Goal: Information Seeking & Learning: Learn about a topic

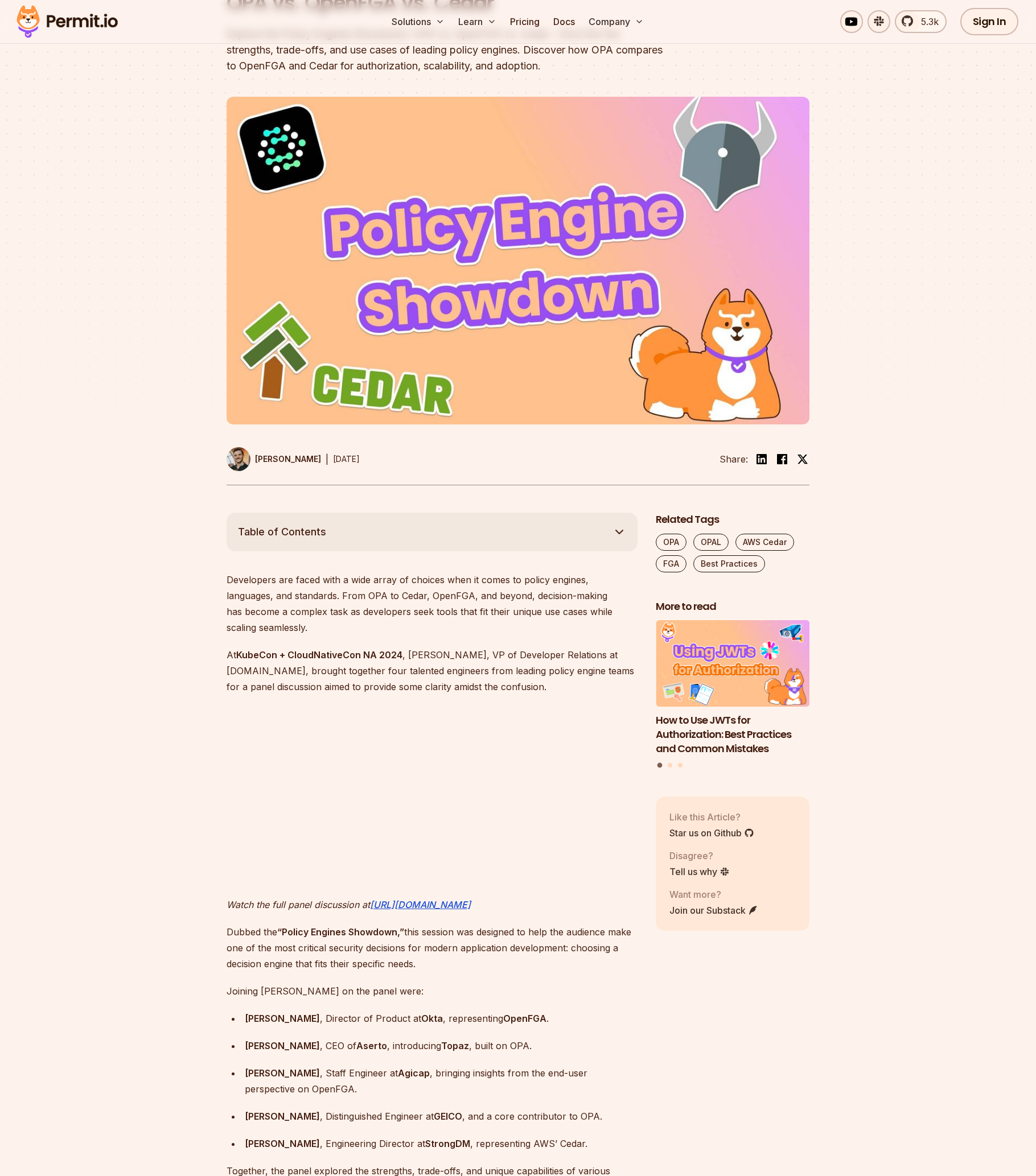
scroll to position [337, 0]
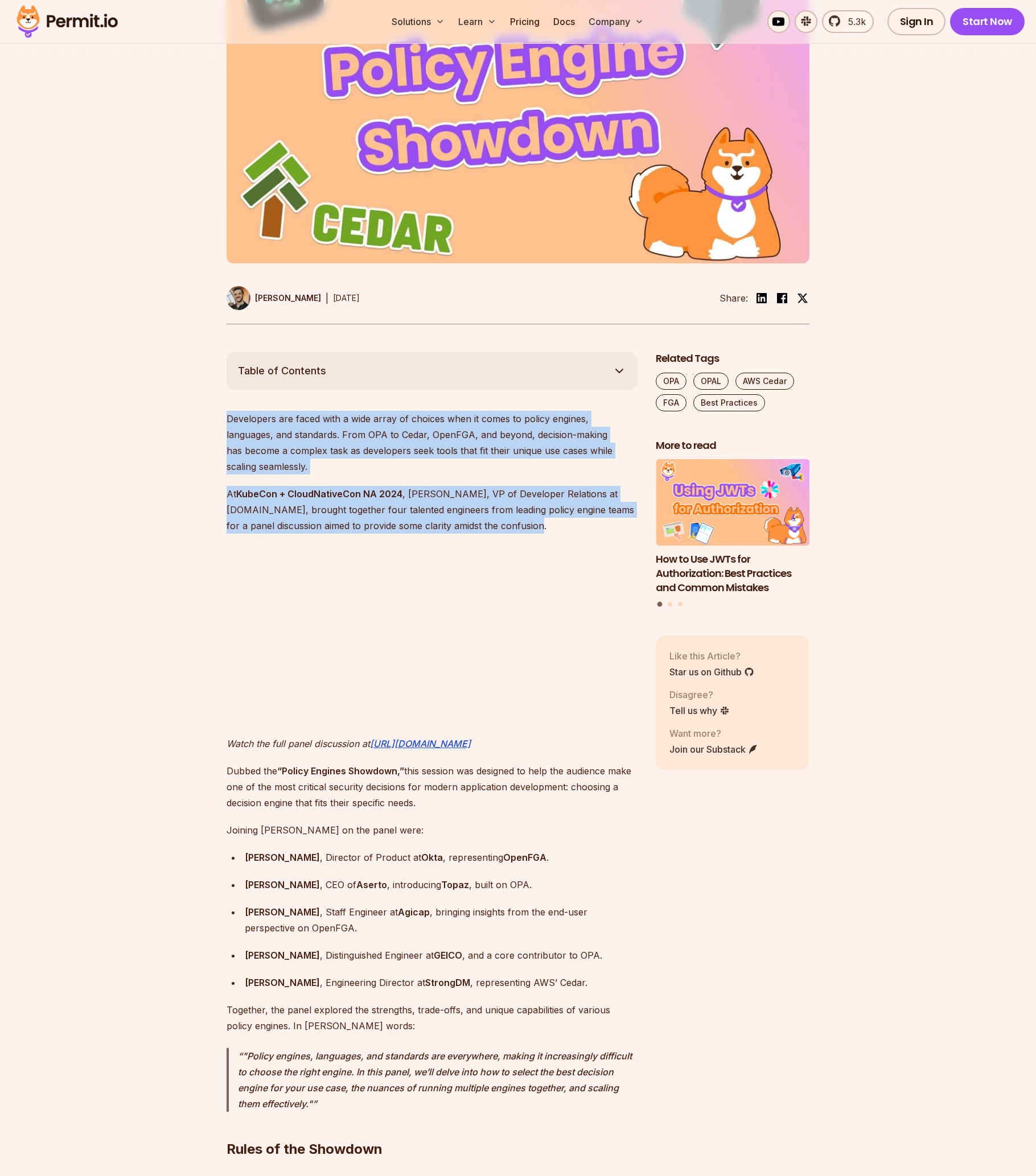
drag, startPoint x: 211, startPoint y: 412, endPoint x: 587, endPoint y: 514, distance: 389.6
click at [532, 487] on p "At KubeCon + CloudNativeCon NA 2024 , [PERSON_NAME], VP of Developer Relations …" at bounding box center [432, 510] width 411 height 48
drag, startPoint x: 518, startPoint y: 500, endPoint x: 193, endPoint y: 410, distance: 337.2
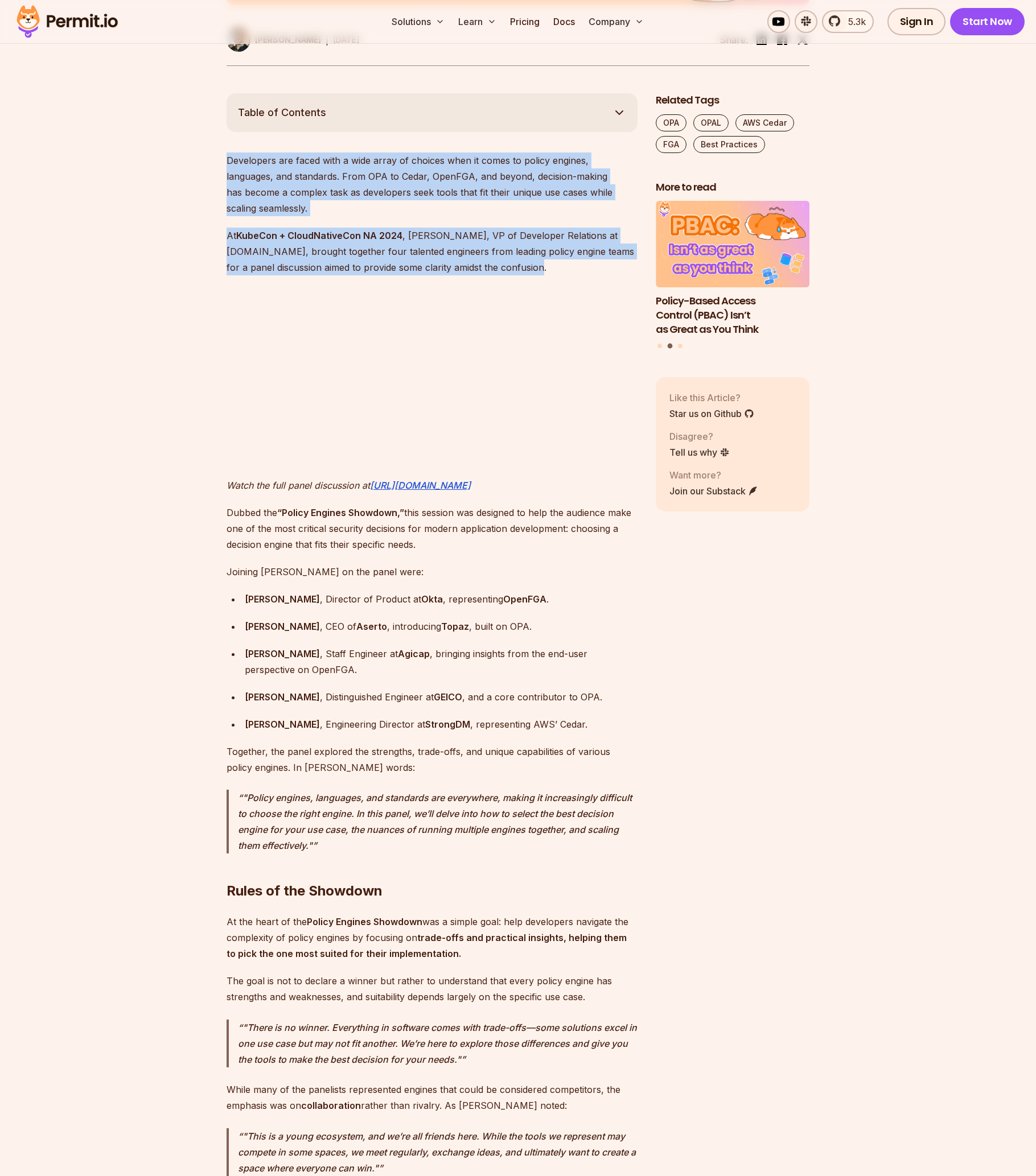
scroll to position [713, 0]
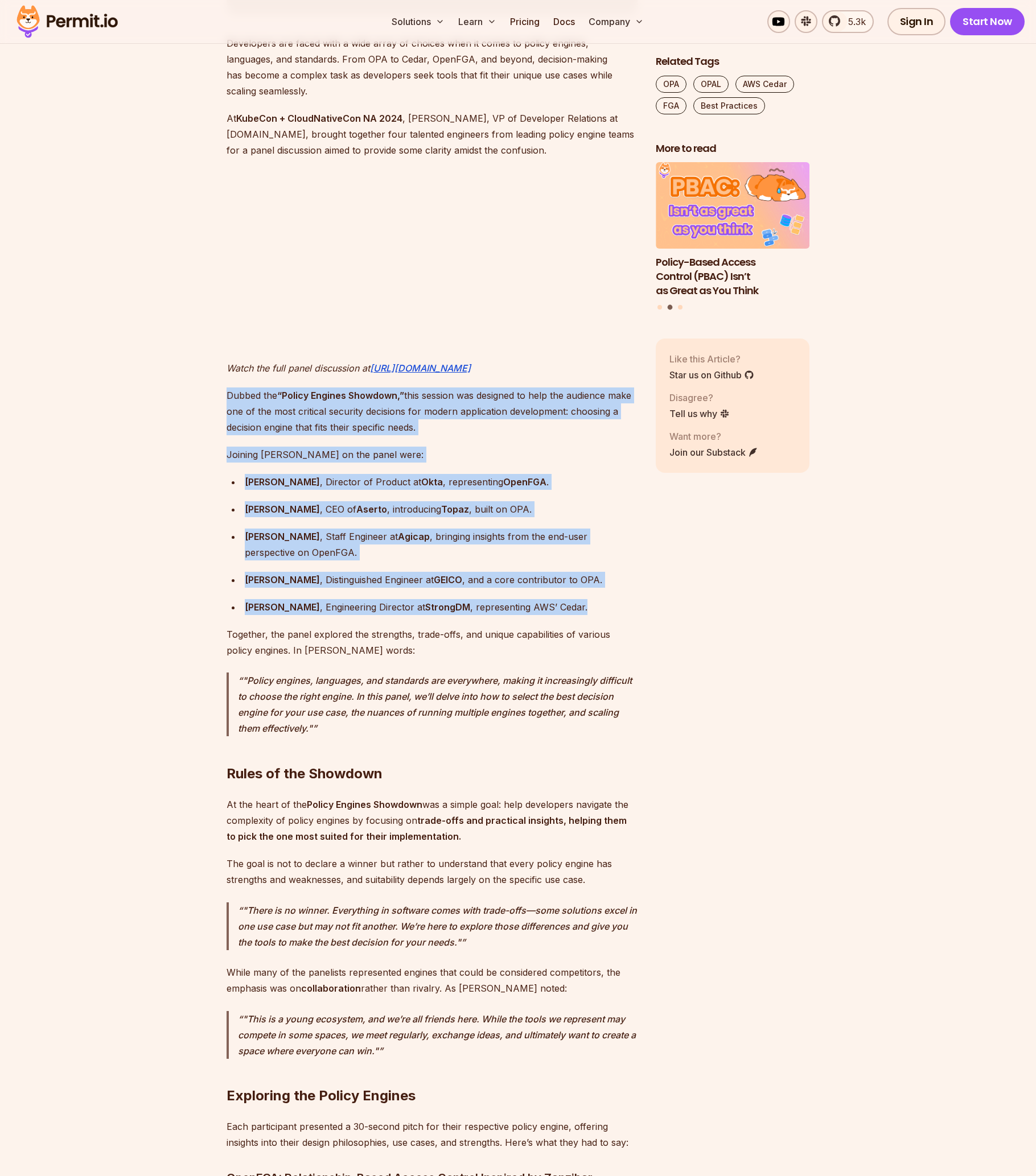
drag, startPoint x: 325, startPoint y: 404, endPoint x: 488, endPoint y: 569, distance: 231.9
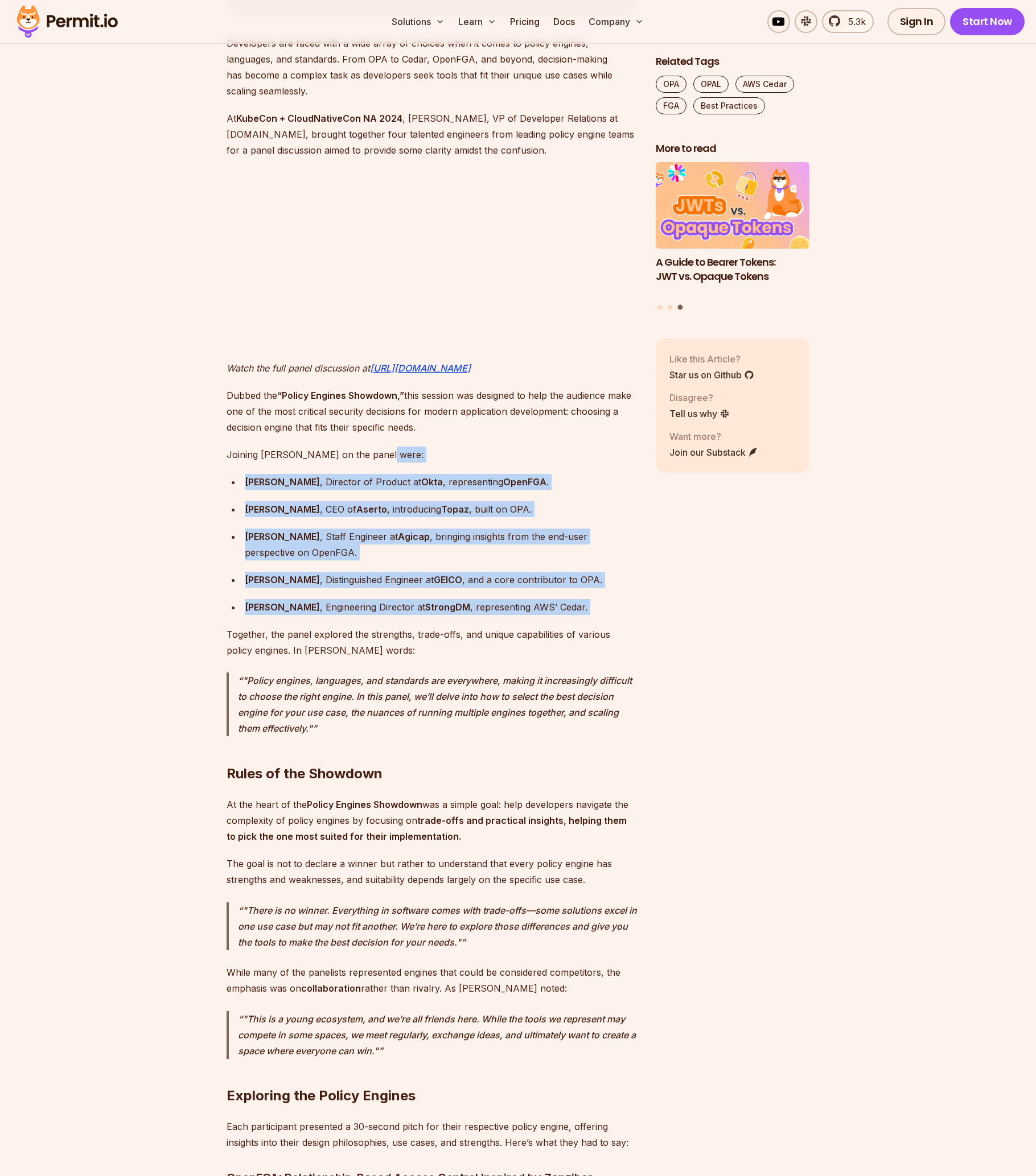
drag, startPoint x: 484, startPoint y: 446, endPoint x: 572, endPoint y: 605, distance: 181.7
click at [418, 501] on div "[PERSON_NAME] , CEO of Aserto , introducing Topaz , built on OPA." at bounding box center [441, 509] width 393 height 16
drag, startPoint x: 390, startPoint y: 483, endPoint x: 586, endPoint y: 597, distance: 226.7
click at [586, 597] on ul "[PERSON_NAME] , Director of Product at Okta , representing OpenFGA . [PERSON_NA…" at bounding box center [432, 544] width 411 height 141
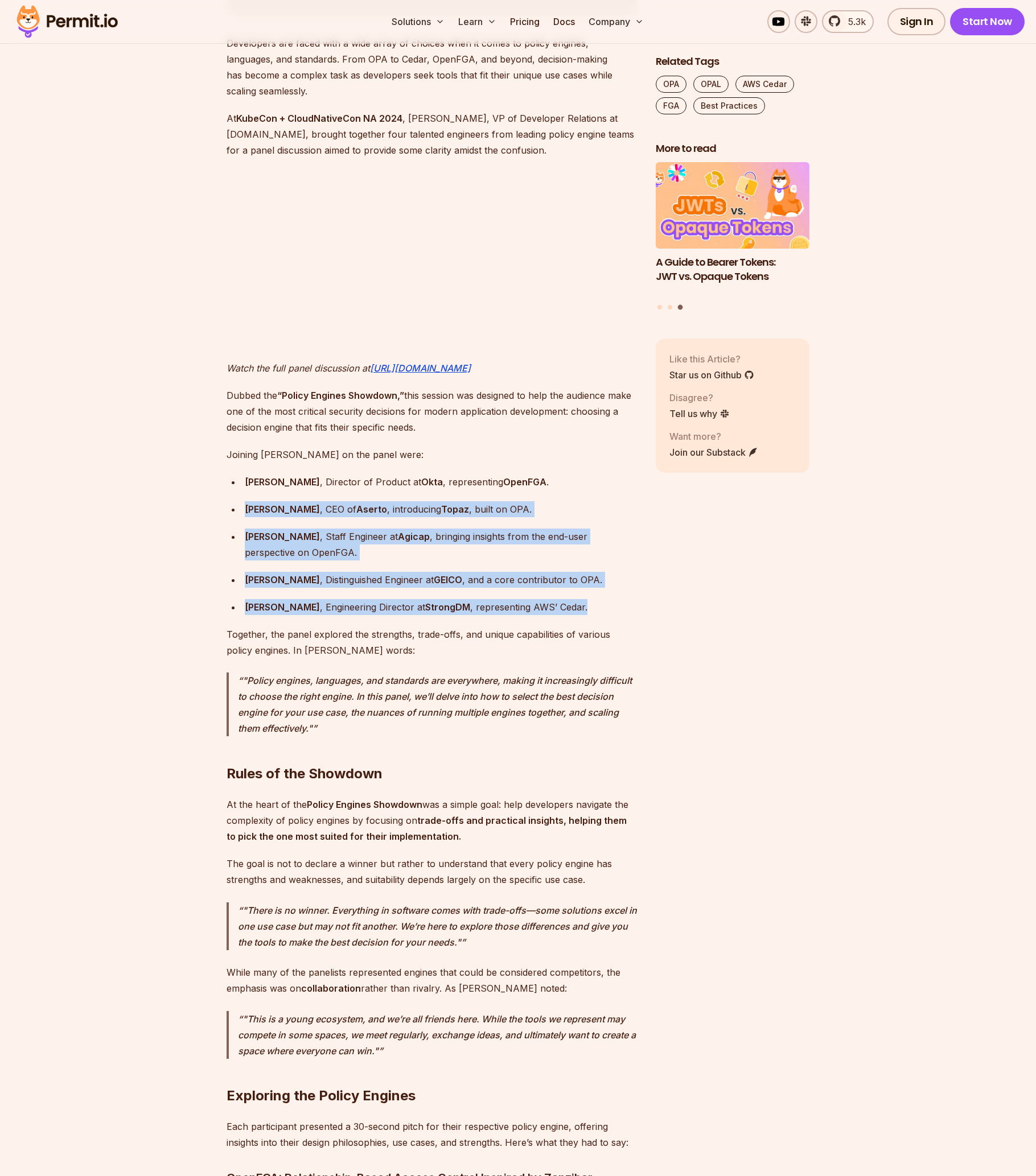
drag, startPoint x: 482, startPoint y: 579, endPoint x: 535, endPoint y: 581, distance: 53.0
click at [484, 579] on ul "[PERSON_NAME] , Director of Product at Okta , representing OpenFGA . [PERSON_NA…" at bounding box center [432, 544] width 411 height 141
drag, startPoint x: 590, startPoint y: 592, endPoint x: 448, endPoint y: 452, distance: 199.4
drag, startPoint x: 445, startPoint y: 446, endPoint x: 646, endPoint y: 593, distance: 249.0
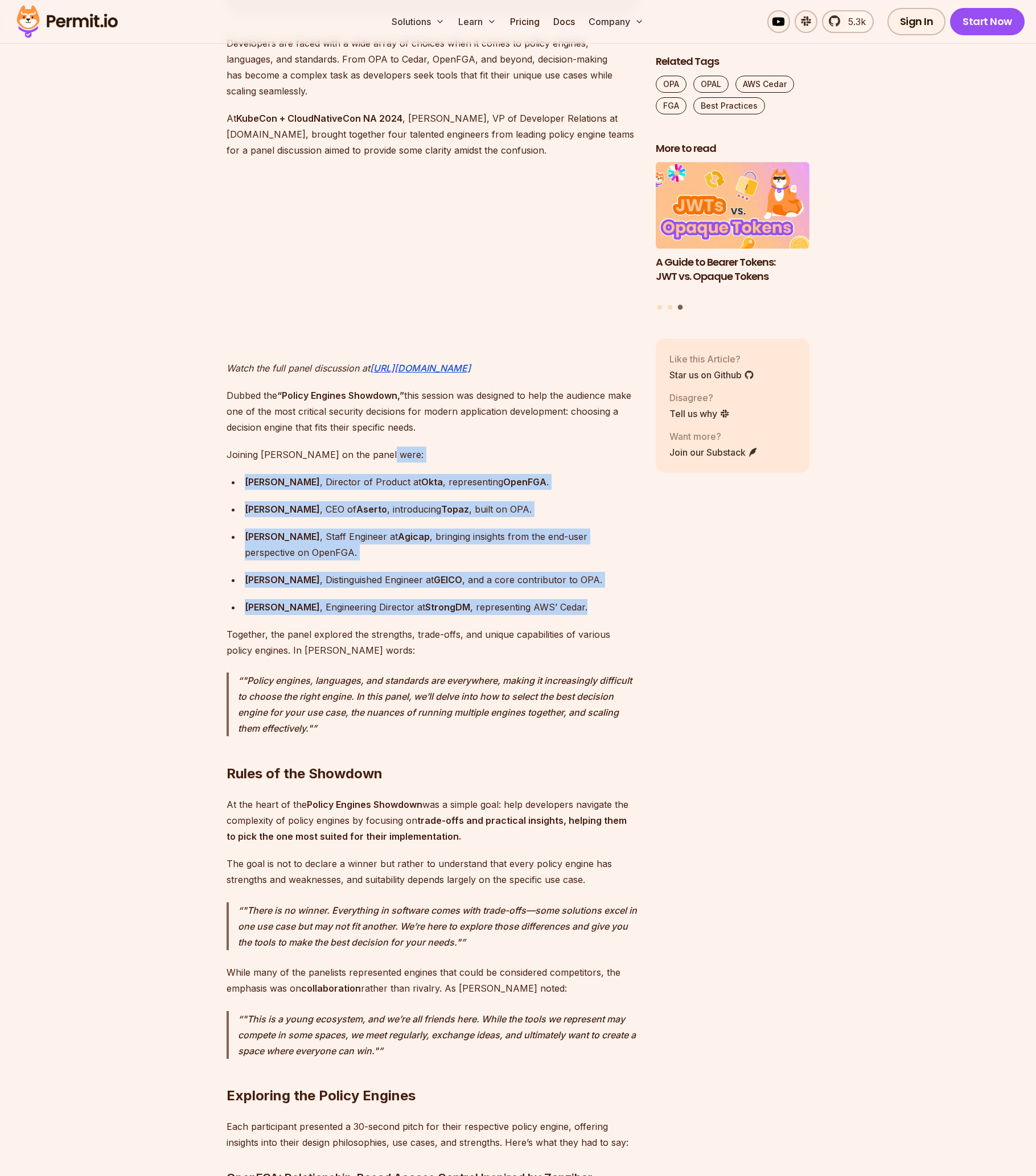
drag, startPoint x: 517, startPoint y: 457, endPoint x: 596, endPoint y: 602, distance: 165.1
click at [491, 576] on ul "[PERSON_NAME] , Director of Product at Okta , representing OpenFGA . [PERSON_NA…" at bounding box center [432, 544] width 411 height 141
drag, startPoint x: 602, startPoint y: 597, endPoint x: 529, endPoint y: 430, distance: 182.3
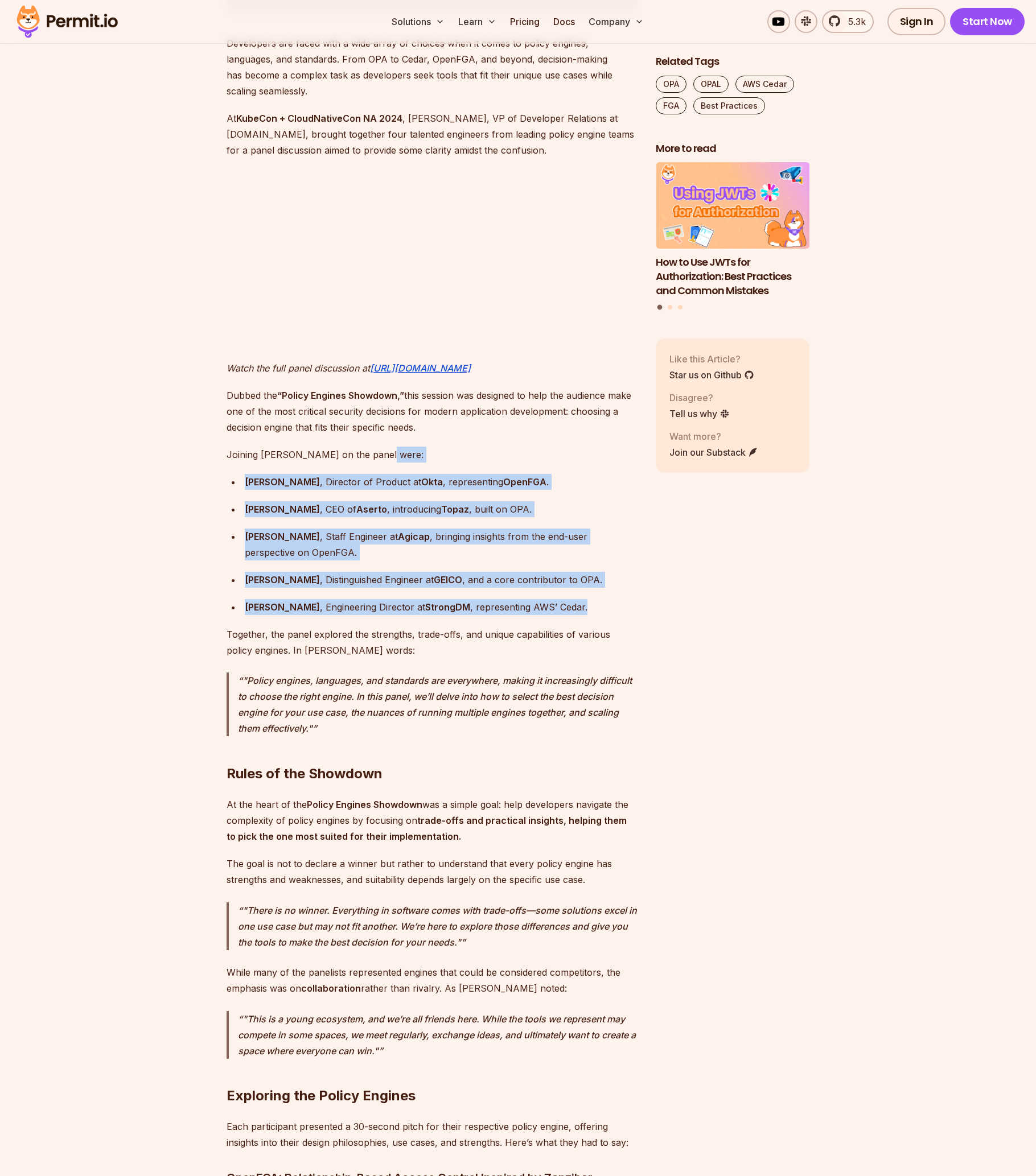
drag, startPoint x: 615, startPoint y: 562, endPoint x: 609, endPoint y: 614, distance: 52.3
click at [590, 599] on div "[PERSON_NAME] , Engineering Director at StrongDM , representing AWS’ Cedar." at bounding box center [441, 607] width 393 height 16
drag, startPoint x: 587, startPoint y: 596, endPoint x: 522, endPoint y: 449, distance: 160.7
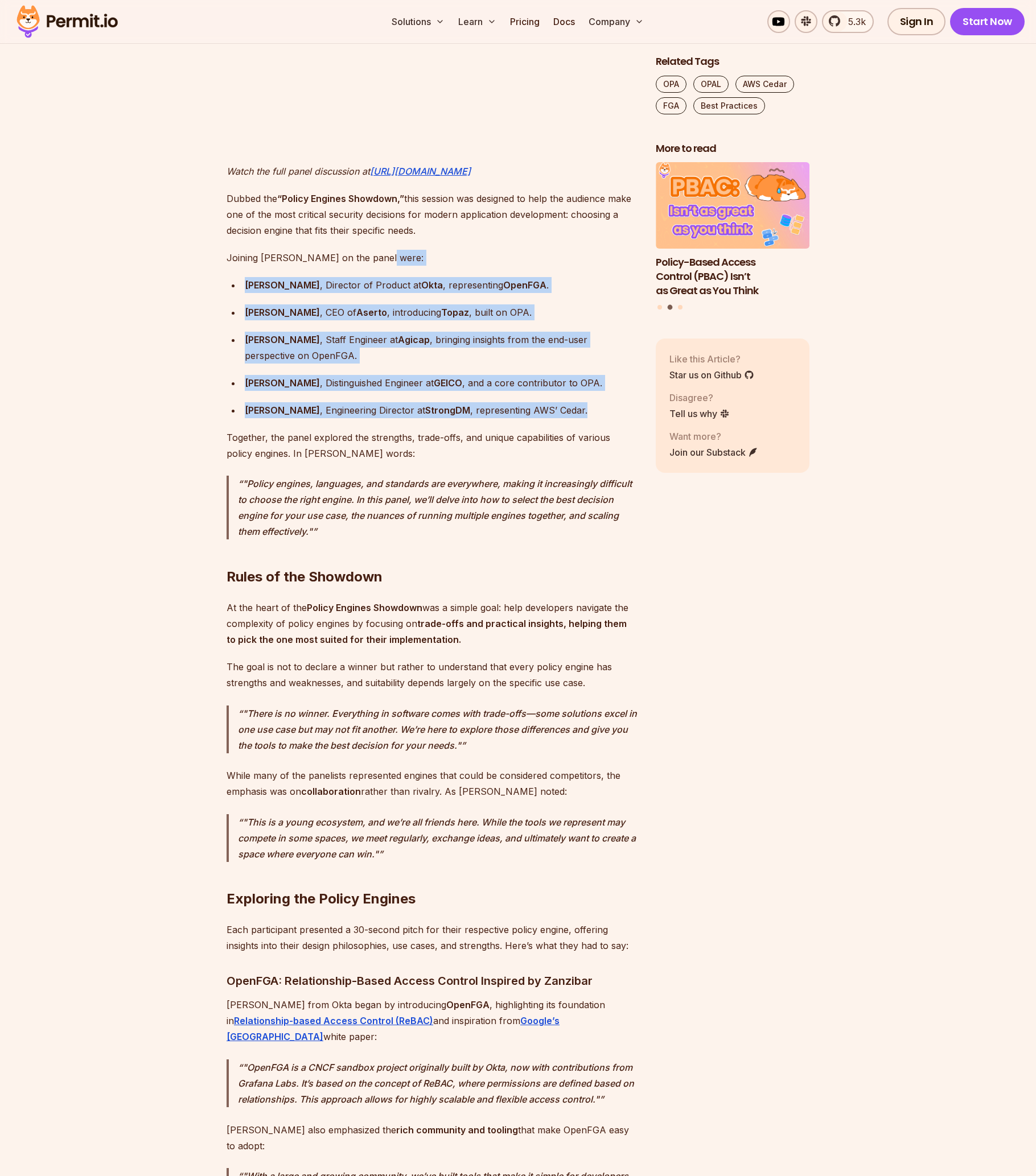
scroll to position [1014, 0]
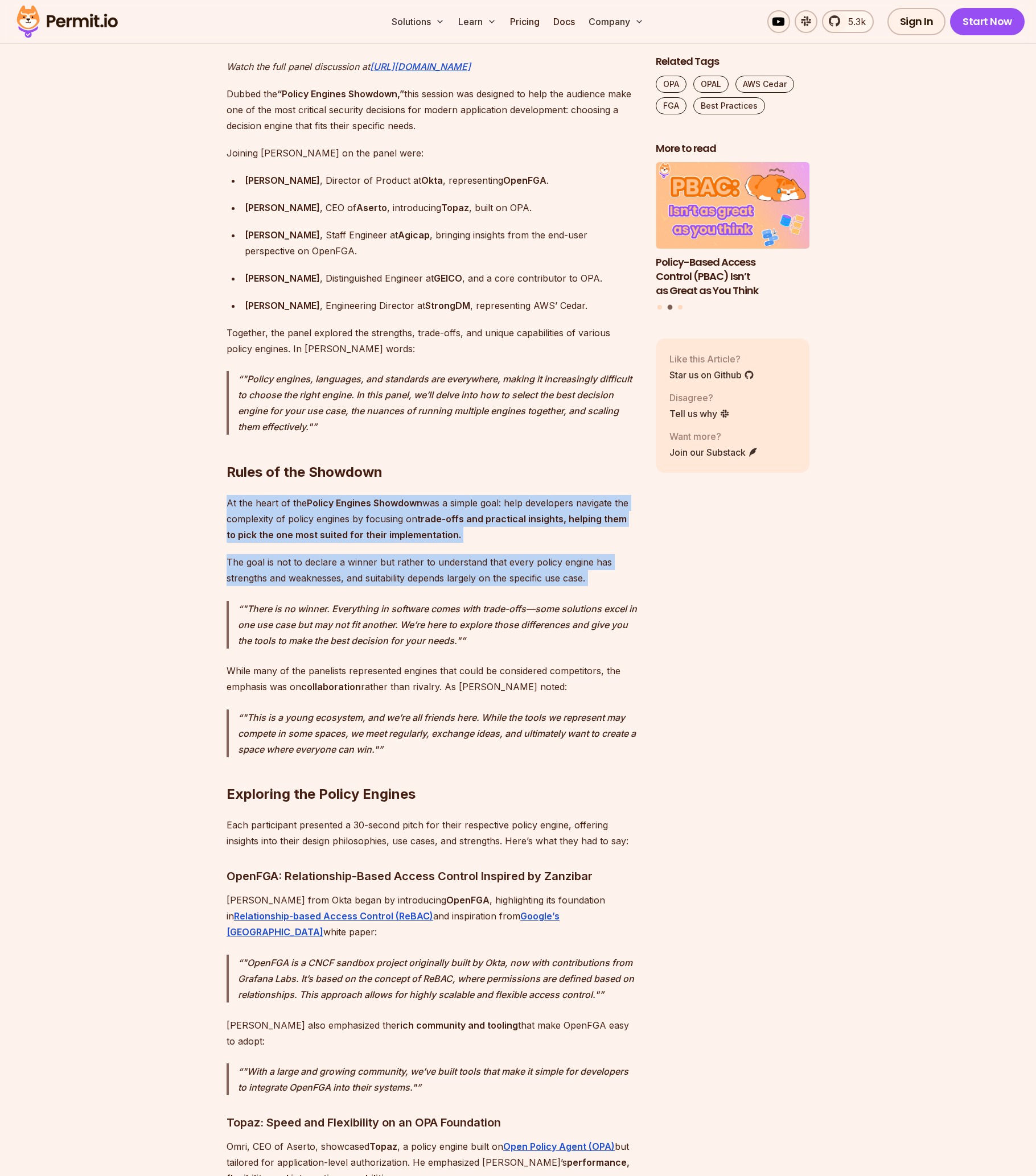
drag, startPoint x: 480, startPoint y: 473, endPoint x: 627, endPoint y: 581, distance: 182.4
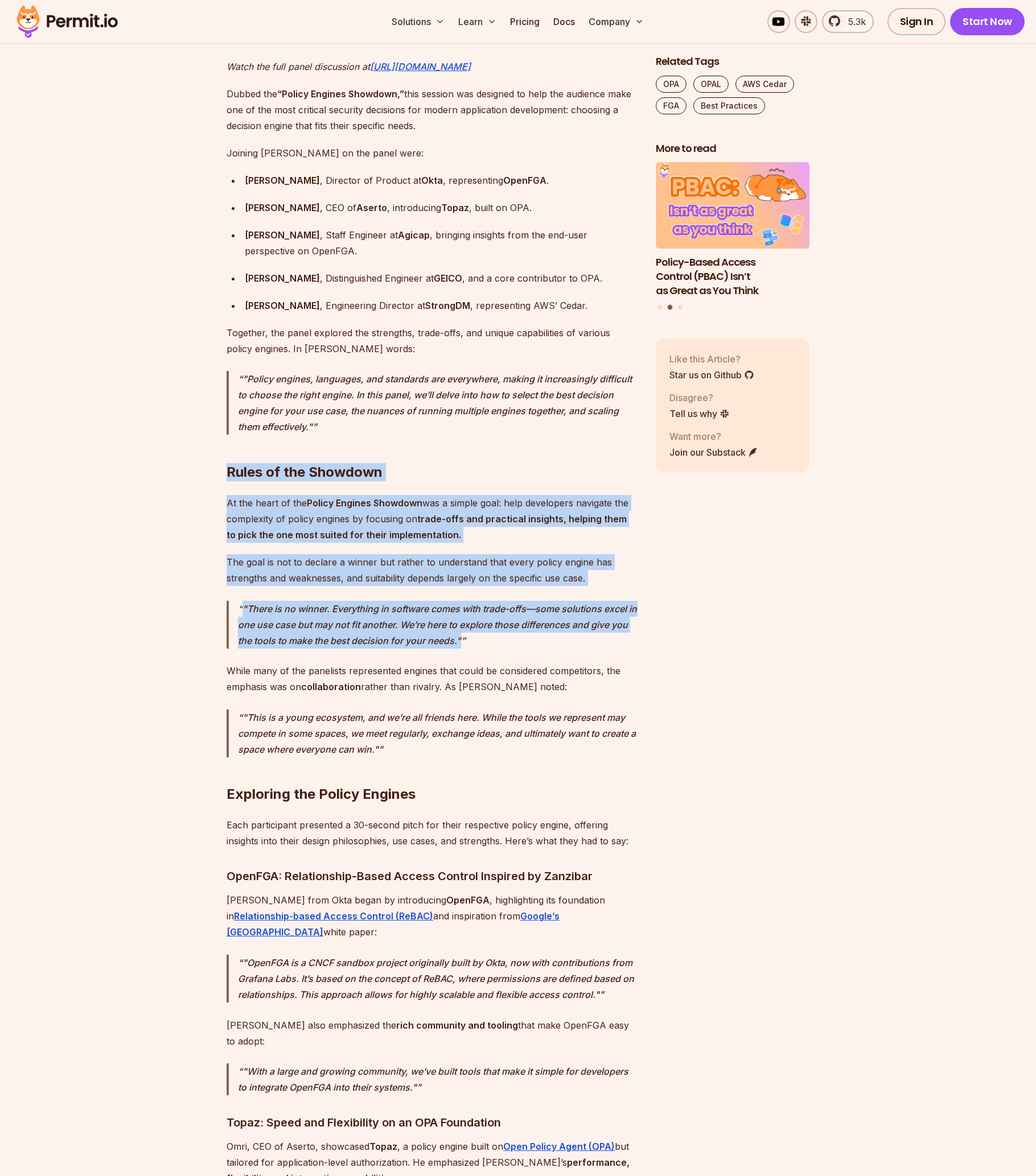
drag, startPoint x: 489, startPoint y: 599, endPoint x: 497, endPoint y: 447, distance: 152.2
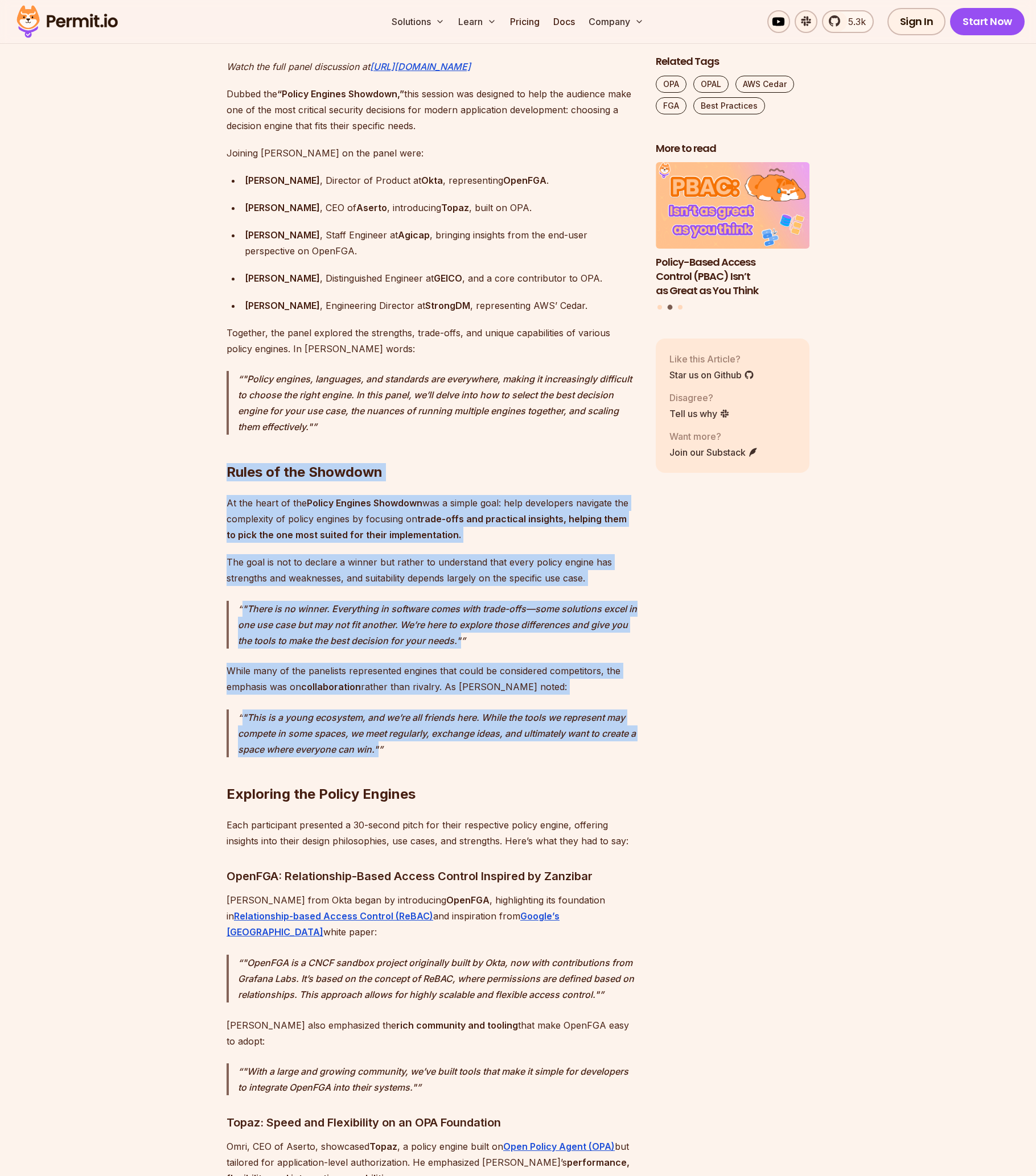
drag, startPoint x: 497, startPoint y: 447, endPoint x: 472, endPoint y: 763, distance: 317.0
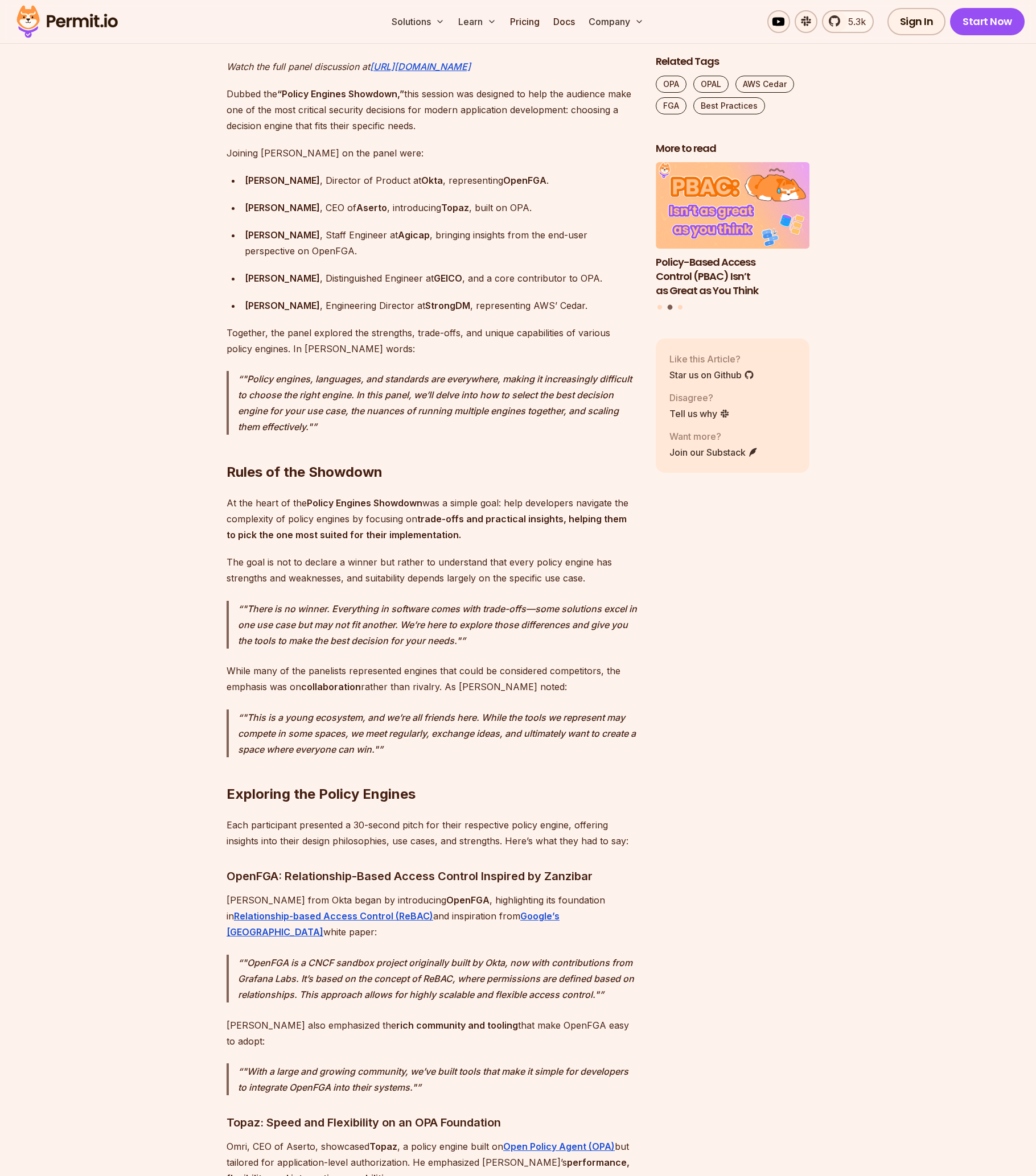
click at [431, 745] on h2 "Exploring the Policy Engines" at bounding box center [432, 771] width 411 height 64
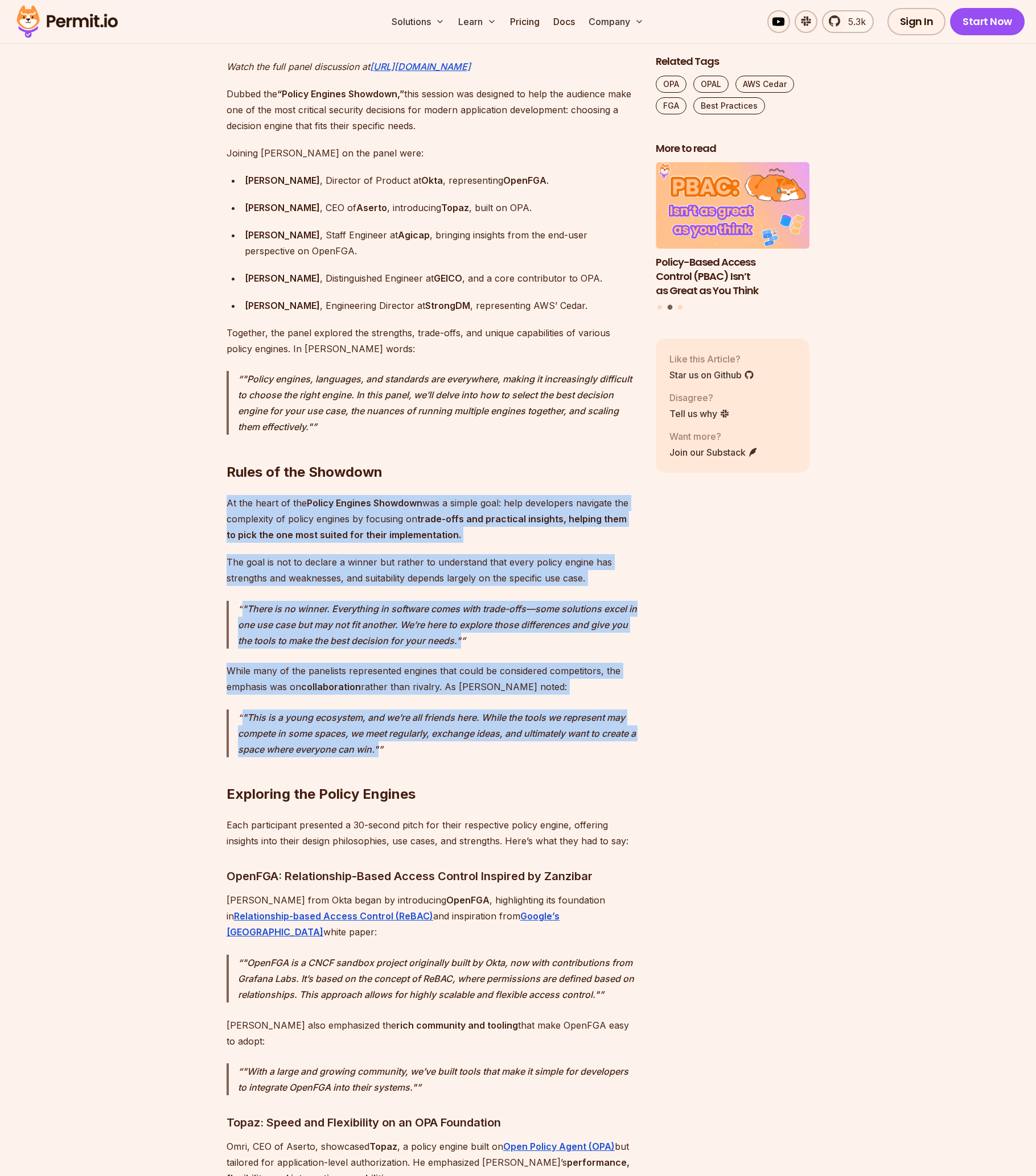
drag, startPoint x: 567, startPoint y: 738, endPoint x: 533, endPoint y: 467, distance: 273.1
drag, startPoint x: 531, startPoint y: 466, endPoint x: 479, endPoint y: 743, distance: 281.8
click at [457, 722] on p ""This is a young ecosystem, and we’re all friends here. While the tools we repr…" at bounding box center [438, 733] width 400 height 48
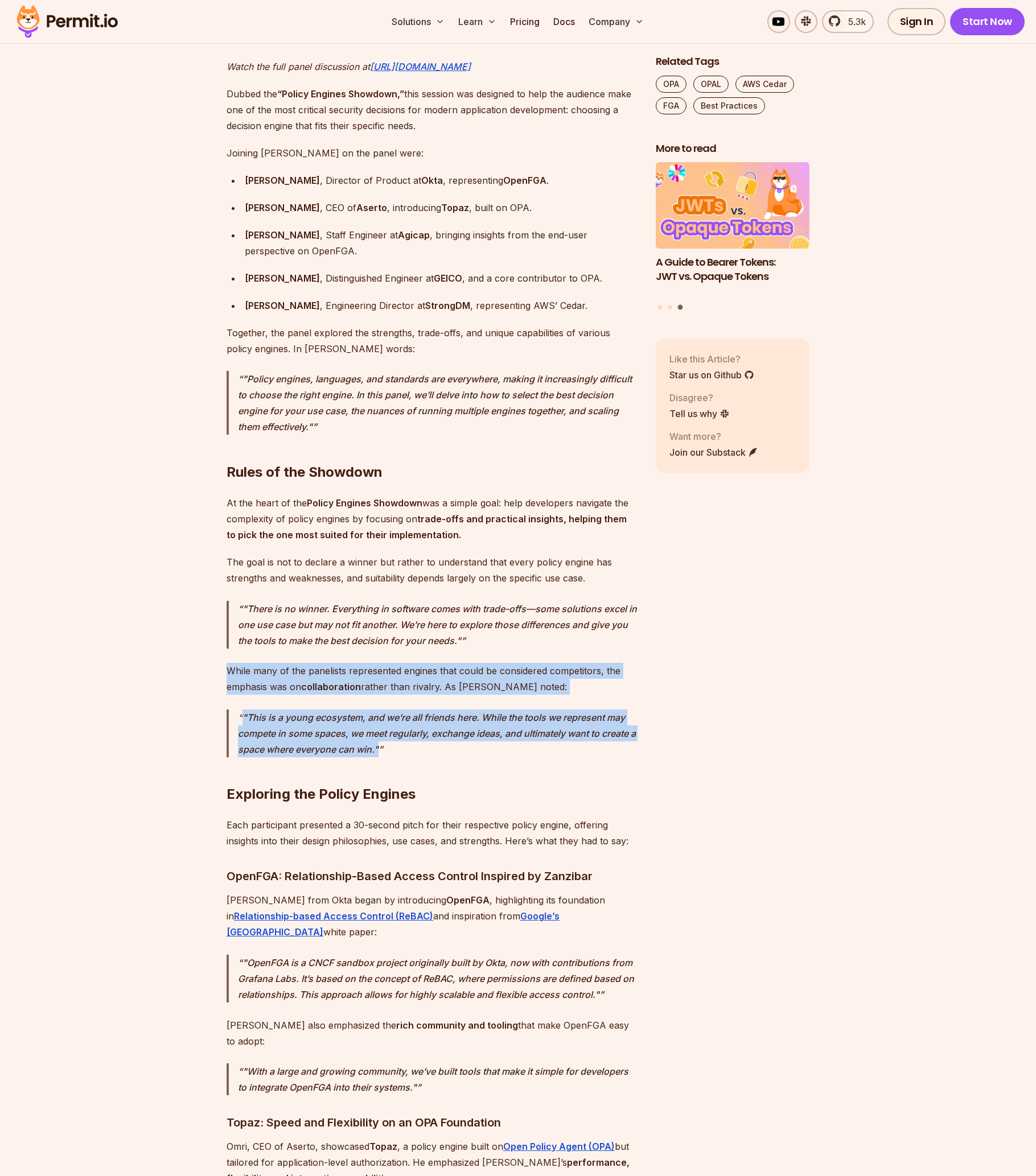
drag, startPoint x: 534, startPoint y: 709, endPoint x: 557, endPoint y: 628, distance: 84.2
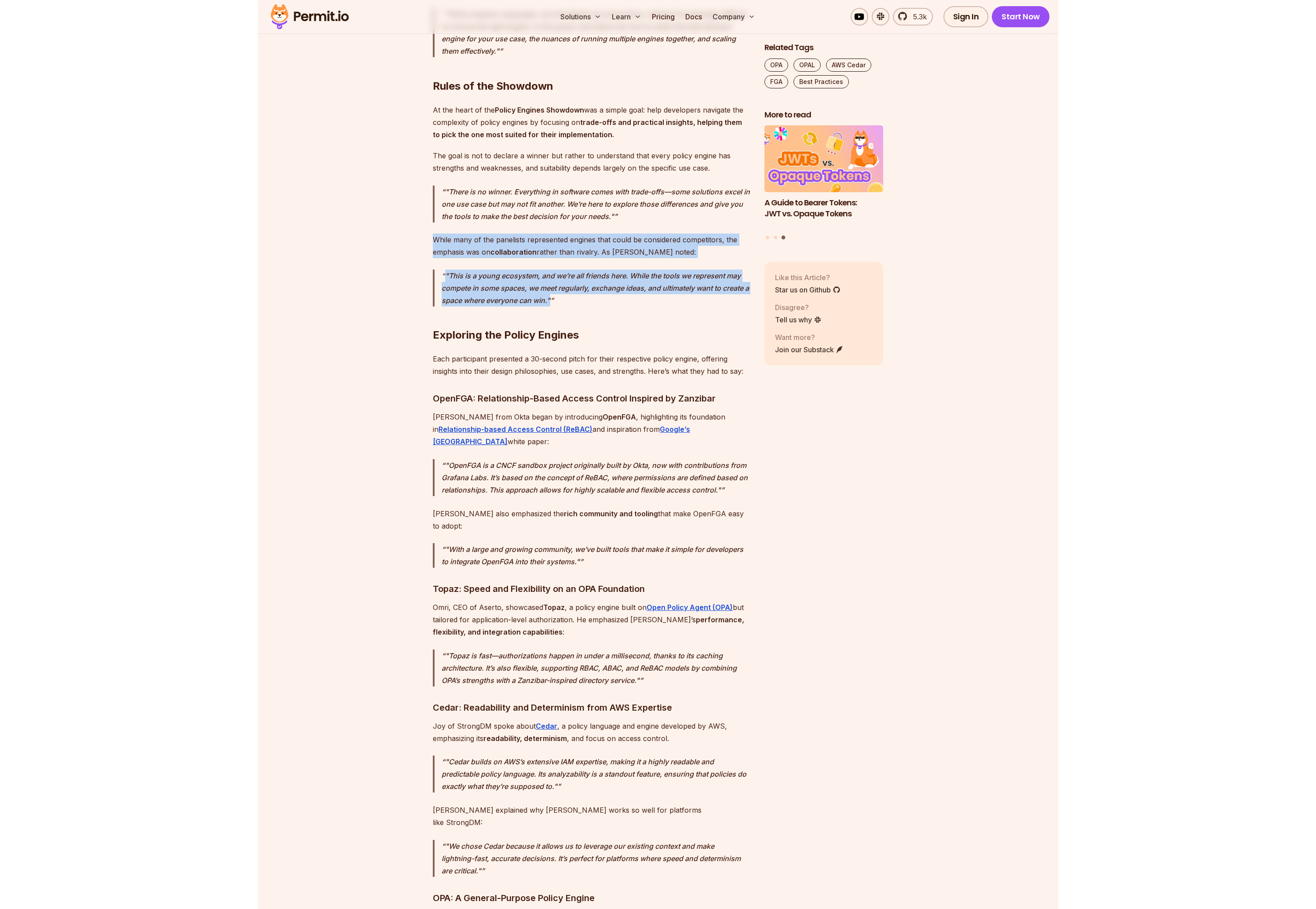
scroll to position [1108, 0]
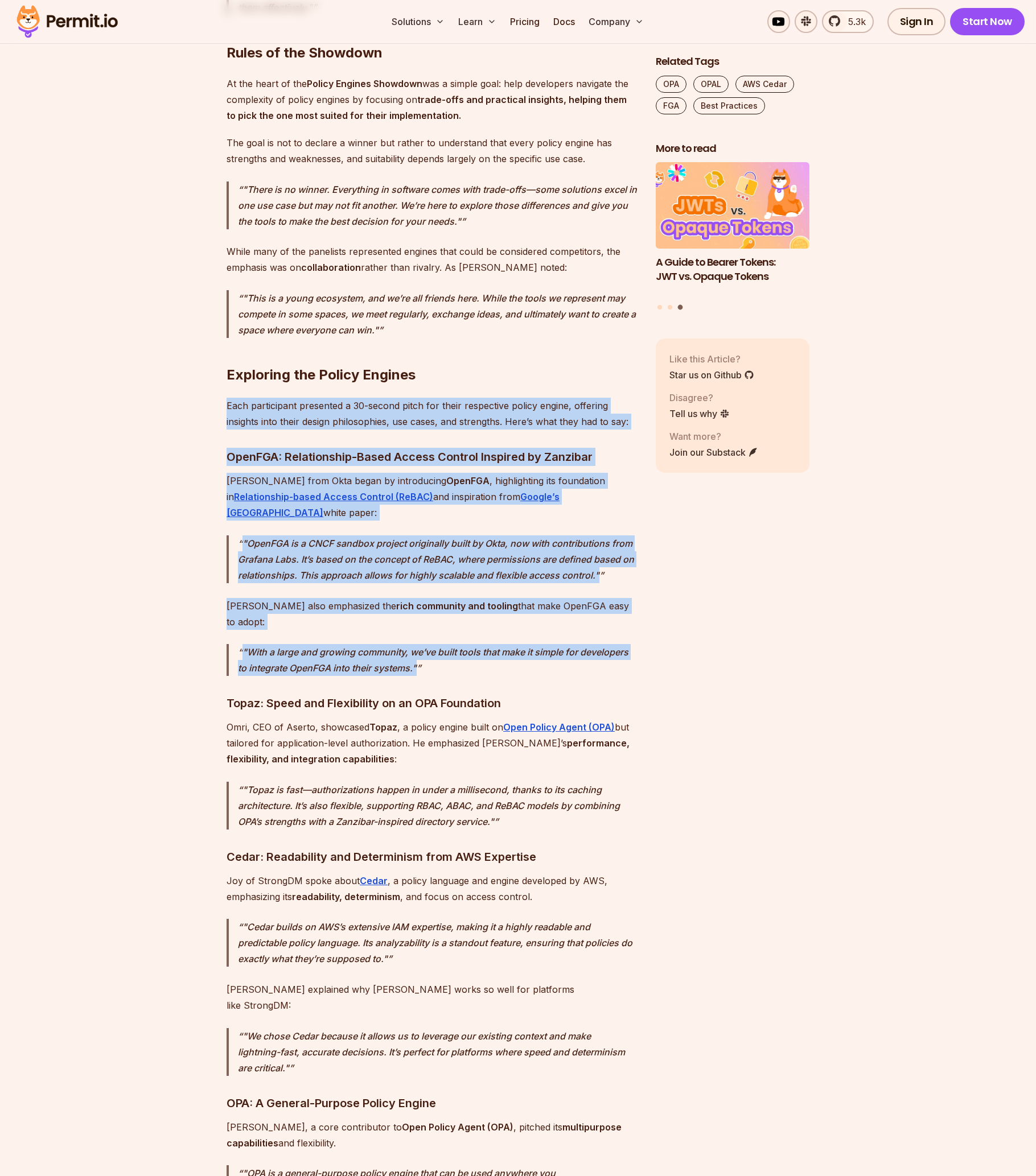
drag, startPoint x: 500, startPoint y: 377, endPoint x: 496, endPoint y: 632, distance: 255.0
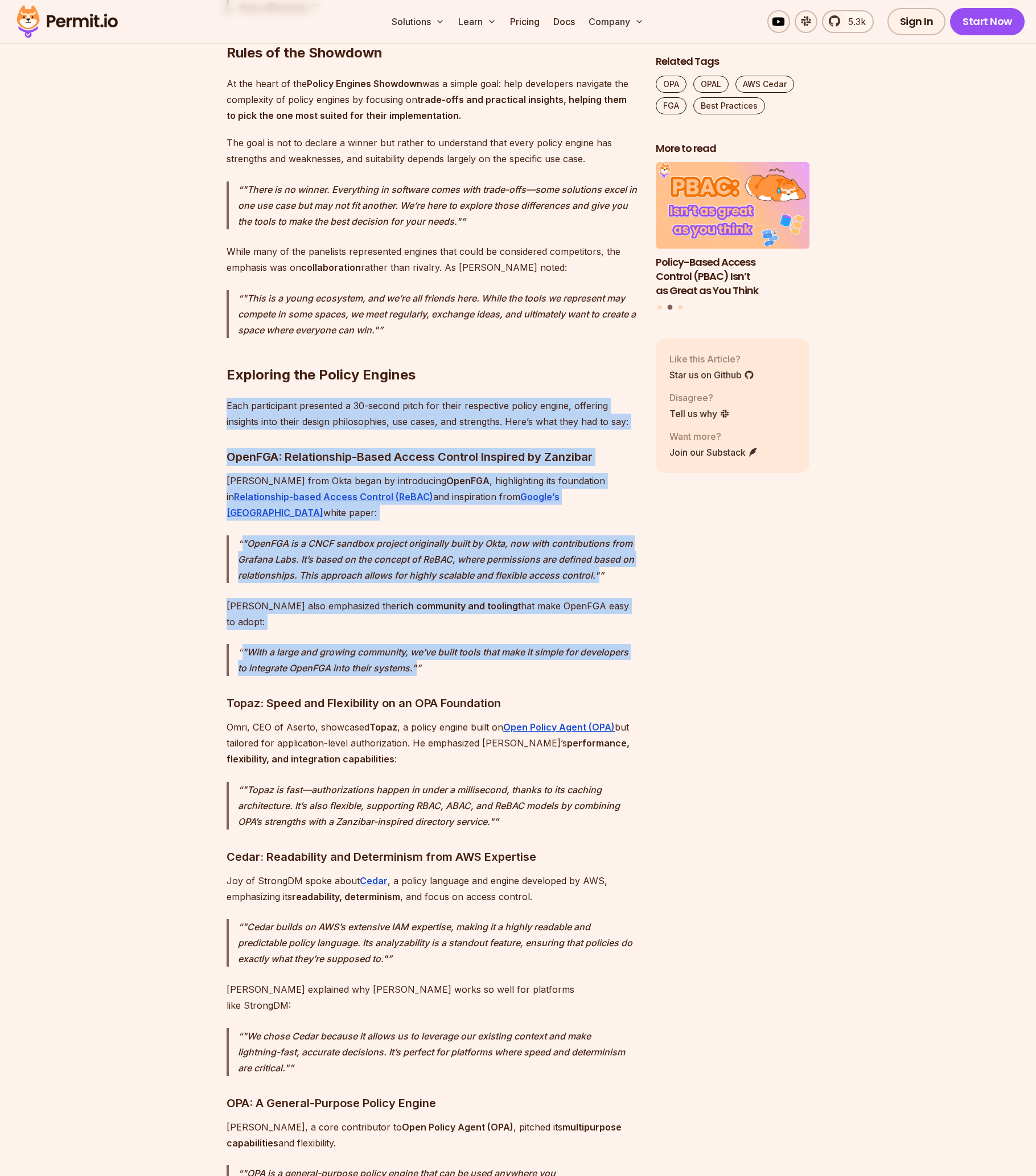
drag, startPoint x: 384, startPoint y: 370, endPoint x: 484, endPoint y: 620, distance: 269.3
click at [479, 644] on p ""With a large and growing community, we’ve built tools that make it simple for …" at bounding box center [438, 660] width 400 height 32
drag, startPoint x: 522, startPoint y: 638, endPoint x: 531, endPoint y: 371, distance: 267.2
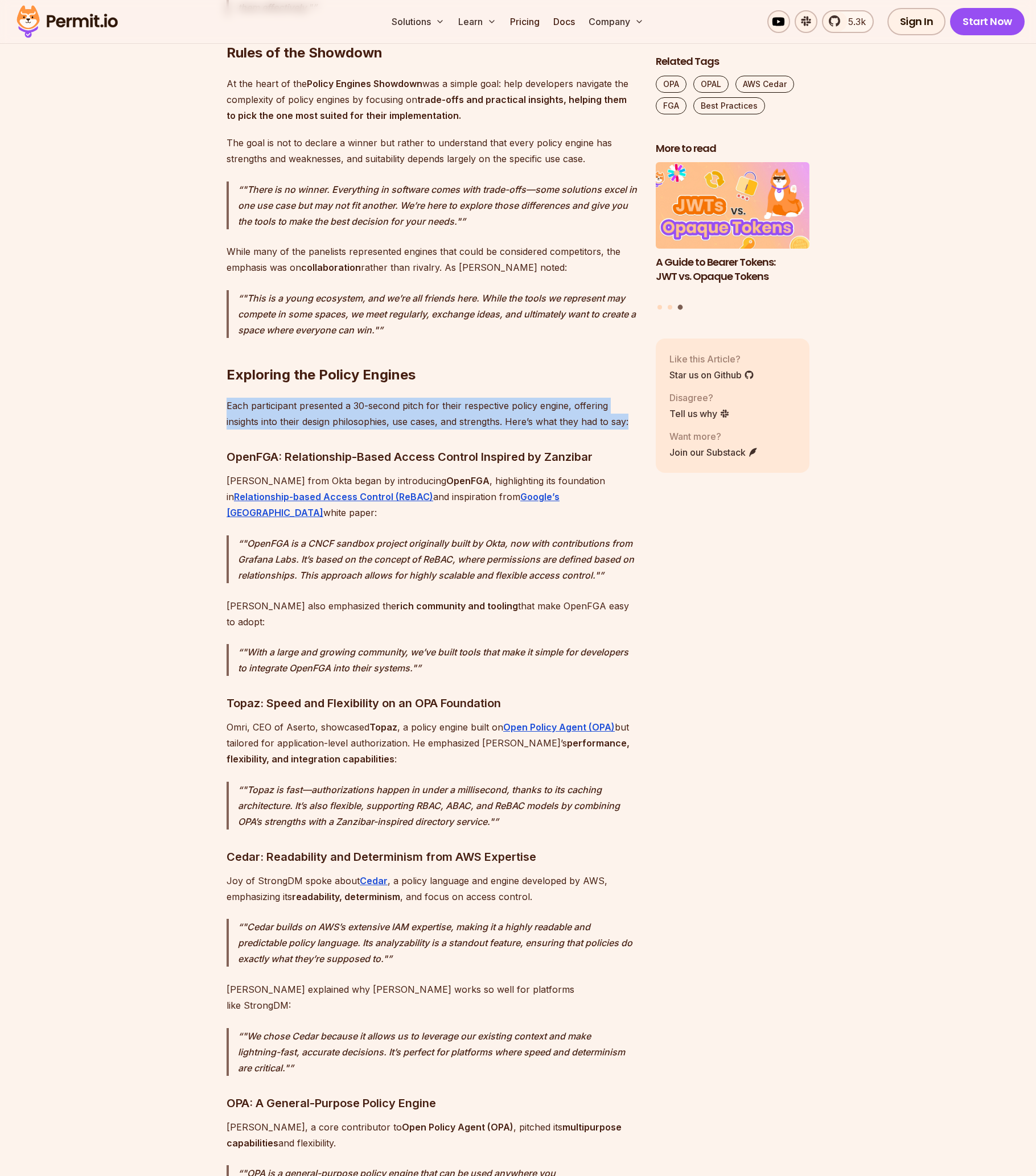
drag, startPoint x: 212, startPoint y: 384, endPoint x: 505, endPoint y: 414, distance: 294.5
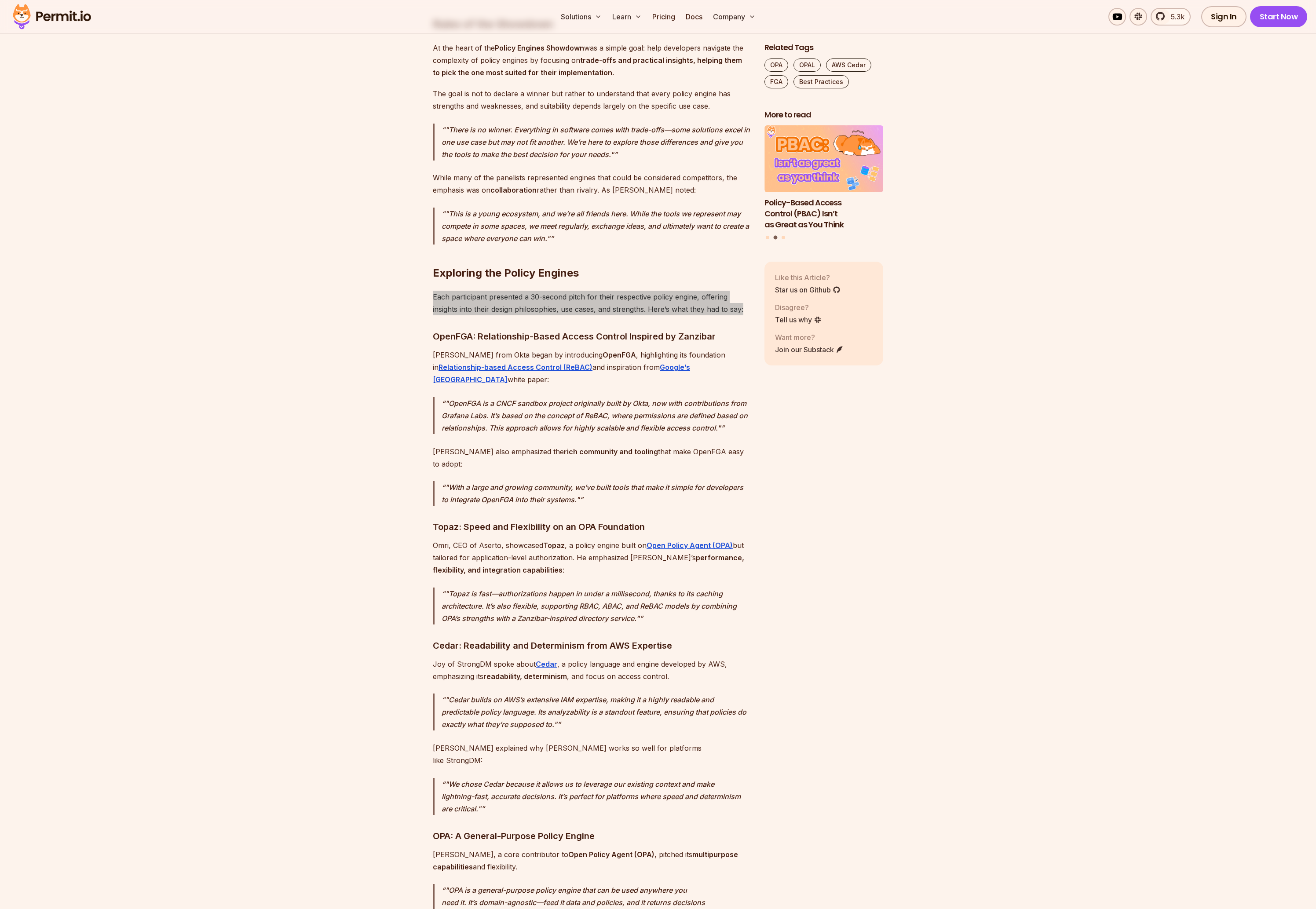
scroll to position [1135, 0]
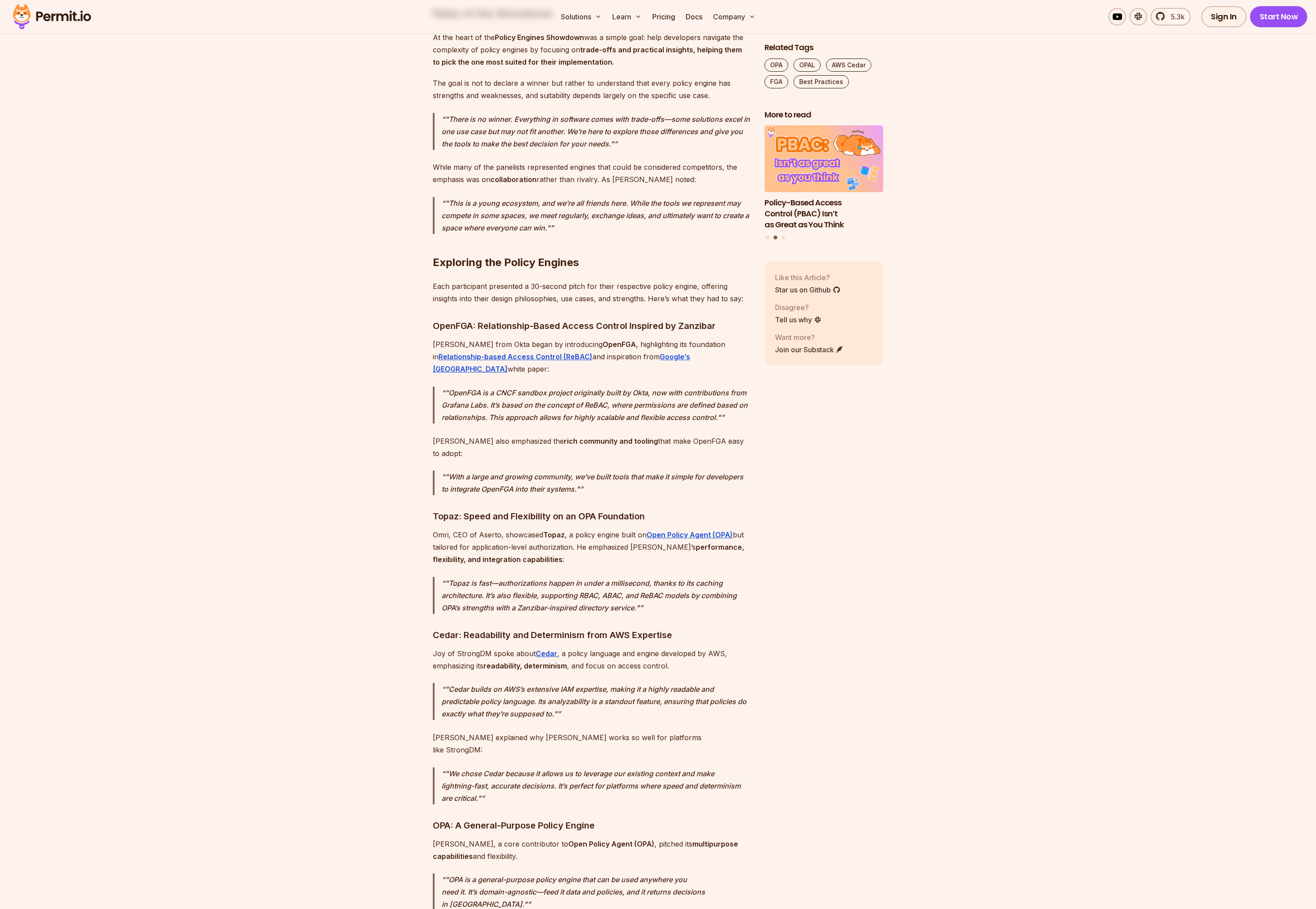
drag, startPoint x: 497, startPoint y: 380, endPoint x: 484, endPoint y: 380, distance: 13.0
click at [497, 386] on p ""OpenFGA is a CNCF sandbox project originally built by Okta, now with contribut…" at bounding box center [596, 405] width 309 height 37
drag, startPoint x: 577, startPoint y: 390, endPoint x: 737, endPoint y: 396, distance: 160.1
click at [737, 396] on p ""OpenFGA is a CNCF sandbox project originally built by Okta, now with contribut…" at bounding box center [596, 405] width 309 height 37
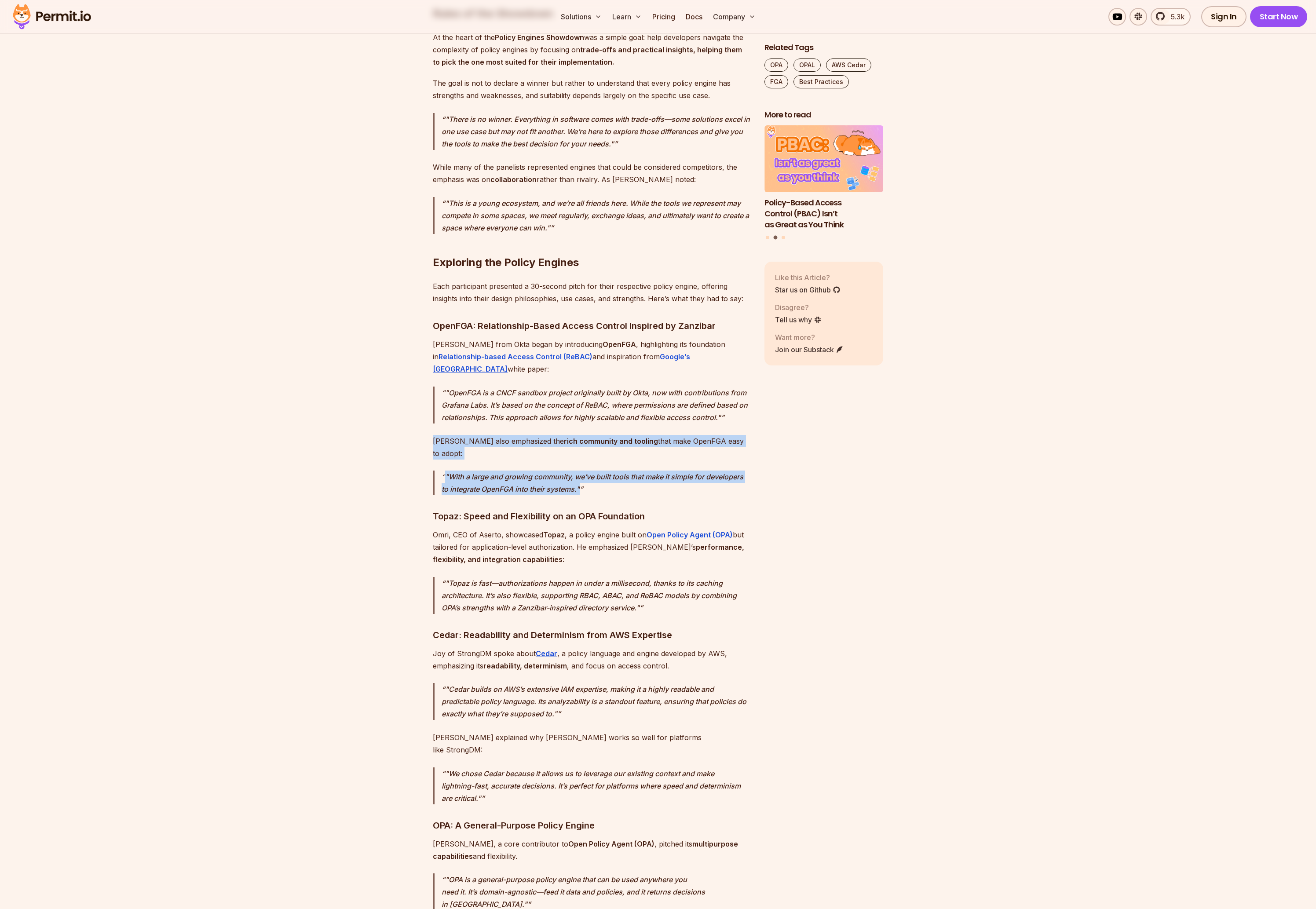
drag, startPoint x: 719, startPoint y: 447, endPoint x: 729, endPoint y: 465, distance: 20.6
click at [613, 471] on p ""With a large and growing community, we’ve built tools that make it simple for …" at bounding box center [596, 483] width 309 height 24
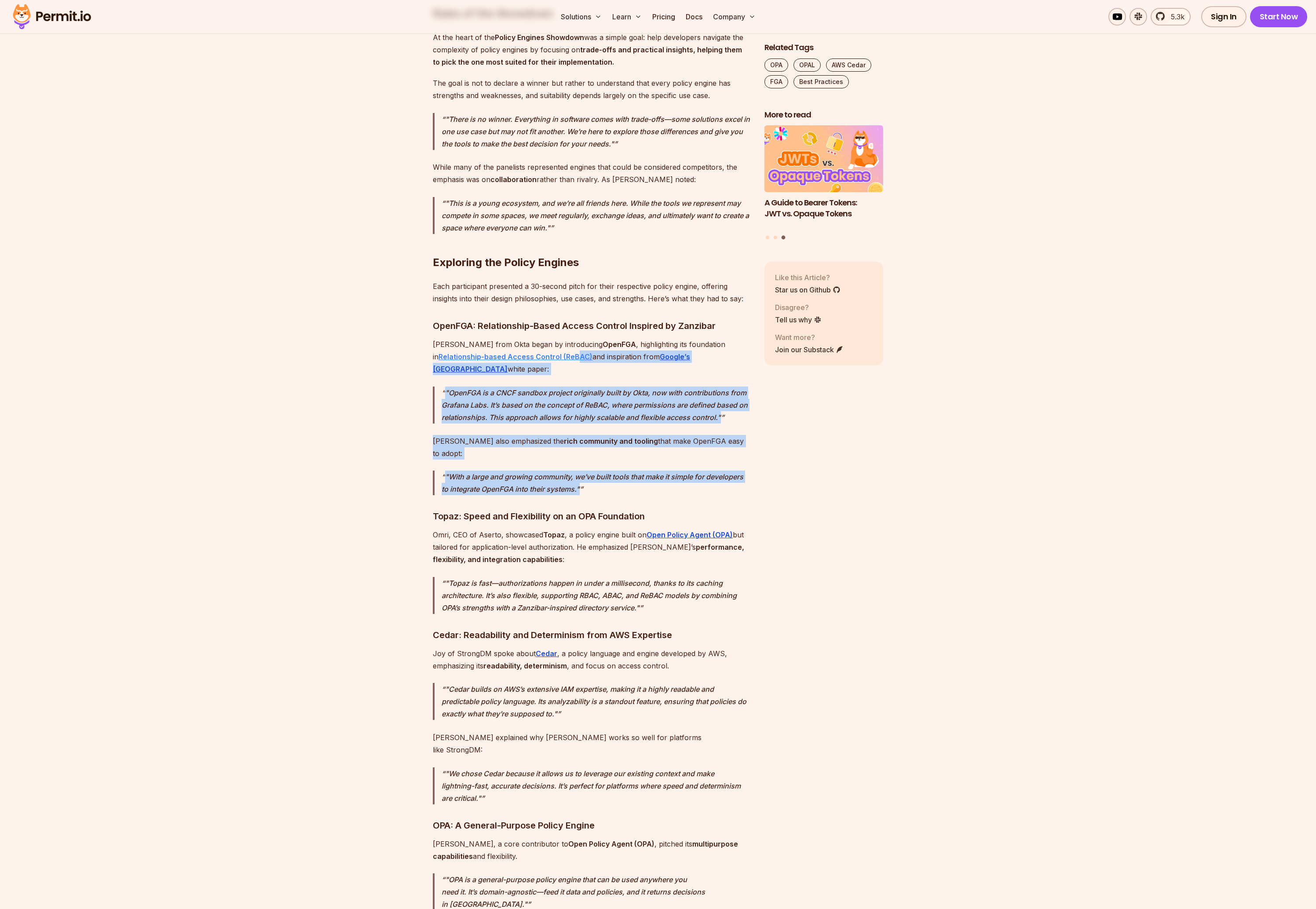
drag, startPoint x: 586, startPoint y: 443, endPoint x: 522, endPoint y: 348, distance: 114.5
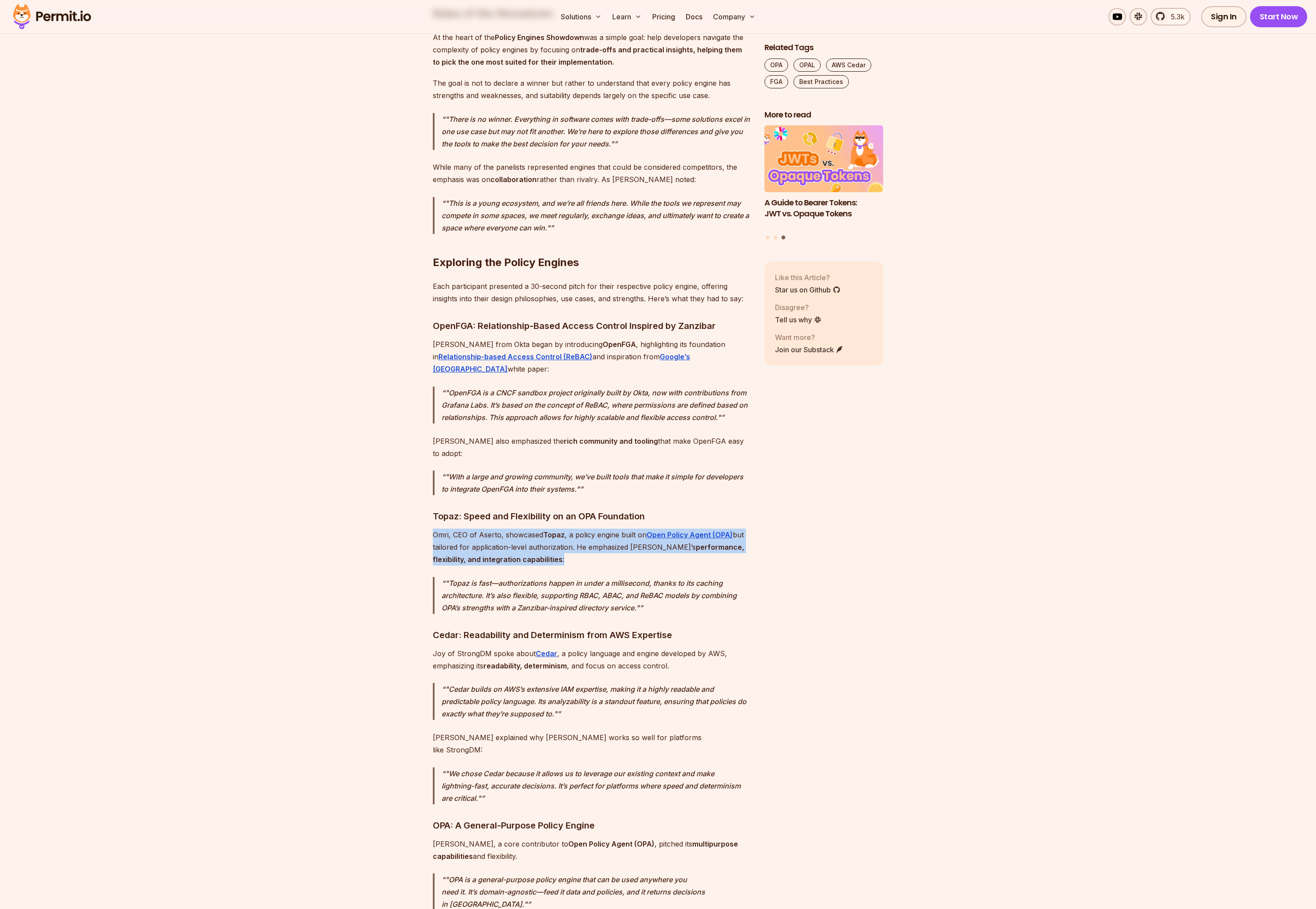
drag, startPoint x: 431, startPoint y: 493, endPoint x: 561, endPoint y: 526, distance: 134.1
click at [560, 529] on p "[PERSON_NAME], CEO of Aserto, showcased Topaz , a policy engine built on Open P…" at bounding box center [592, 547] width 318 height 37
drag, startPoint x: 515, startPoint y: 516, endPoint x: 424, endPoint y: 498, distance: 92.8
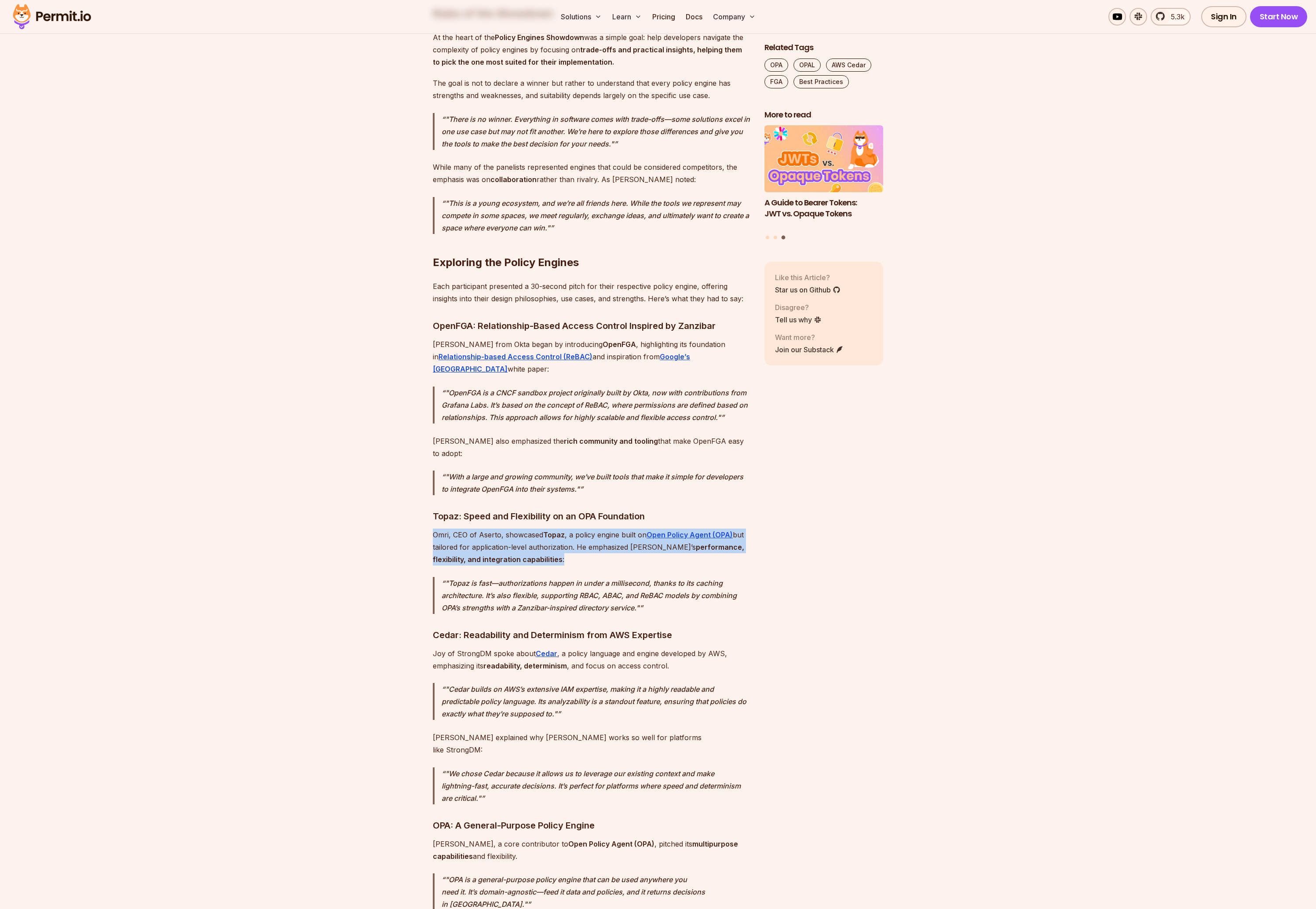
drag, startPoint x: 424, startPoint y: 498, endPoint x: 626, endPoint y: 528, distance: 204.2
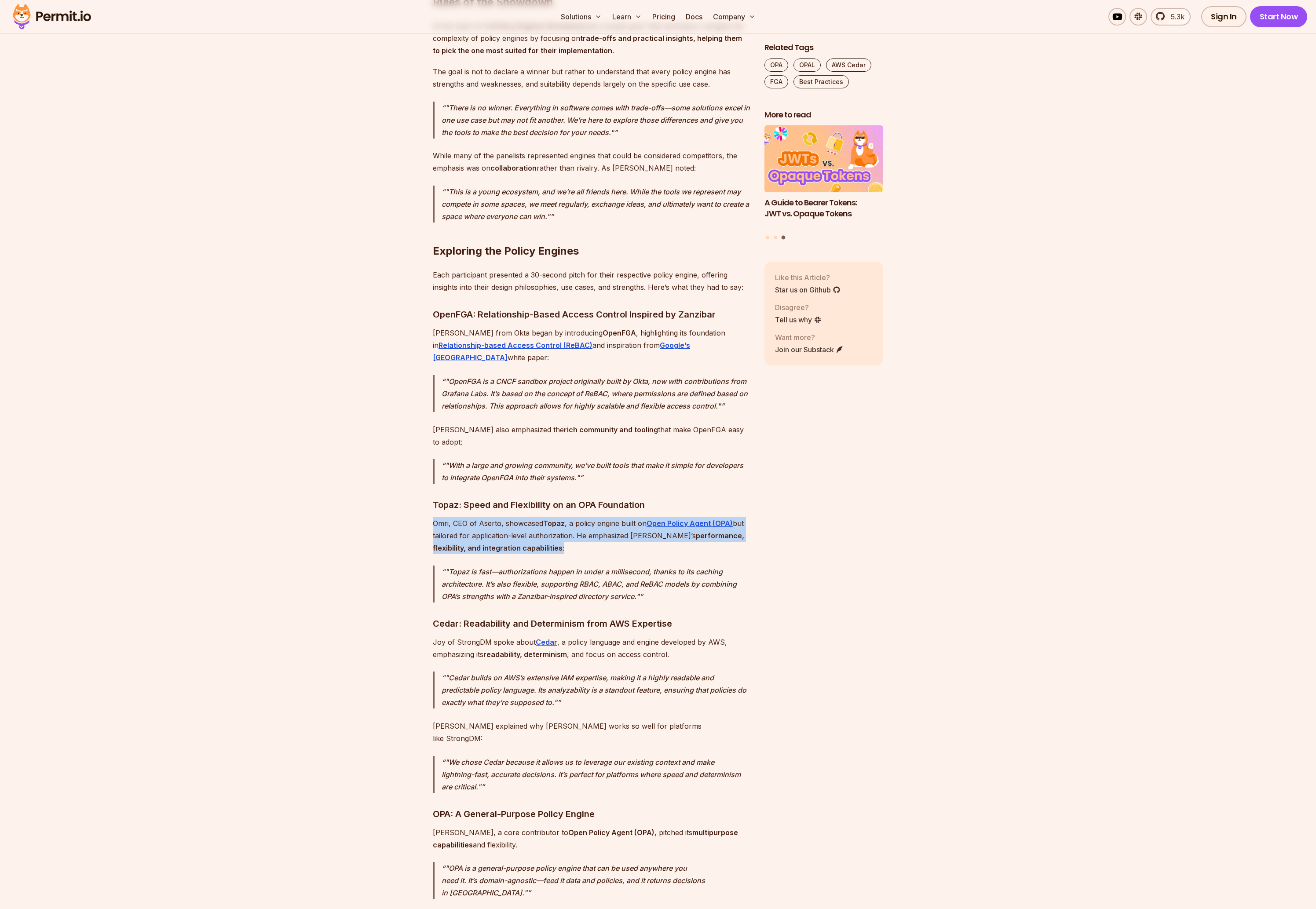
scroll to position [1161, 0]
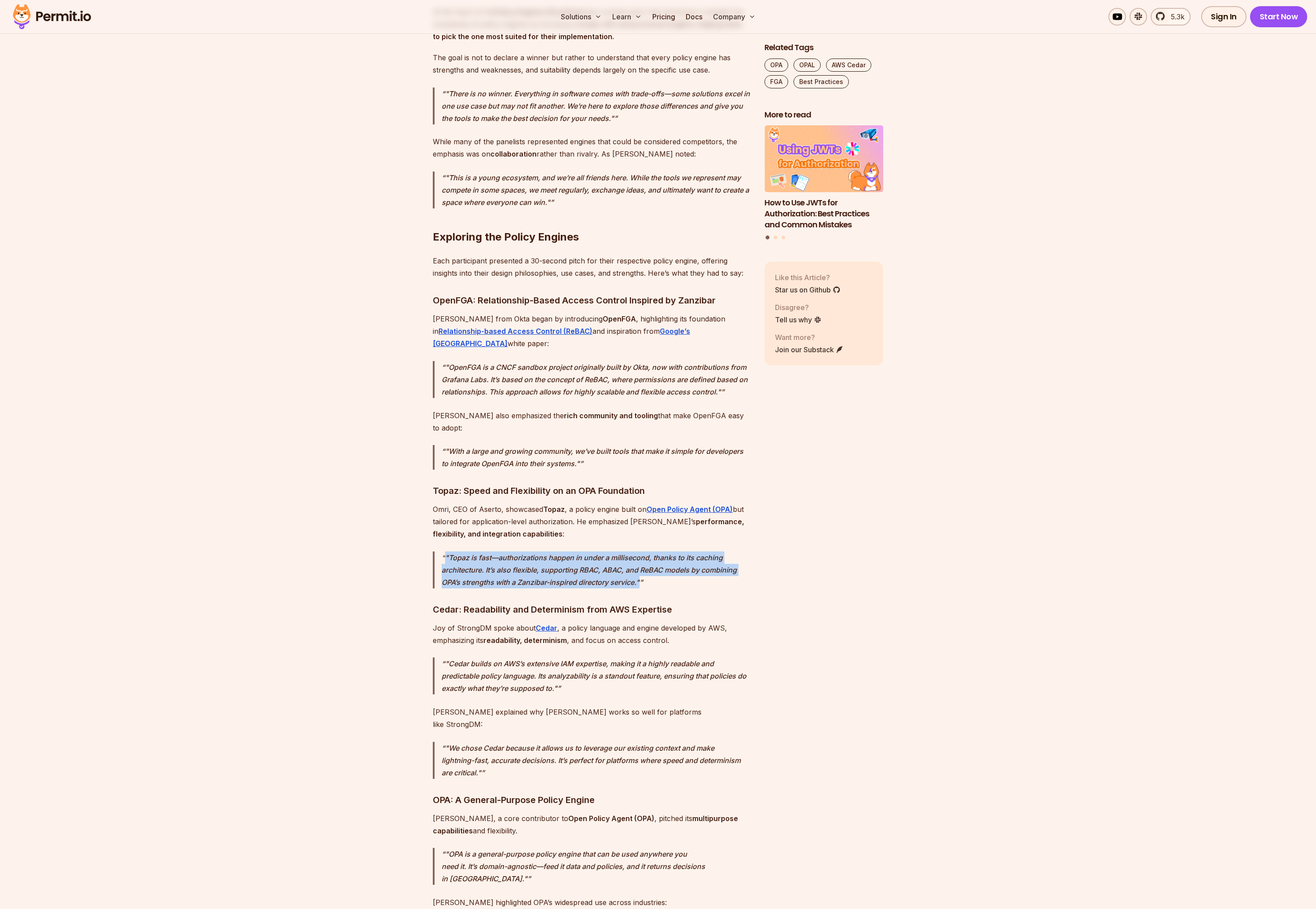
drag, startPoint x: 660, startPoint y: 541, endPoint x: 571, endPoint y: 513, distance: 93.3
drag, startPoint x: 597, startPoint y: 510, endPoint x: 686, endPoint y: 544, distance: 95.3
drag, startPoint x: 599, startPoint y: 508, endPoint x: 680, endPoint y: 551, distance: 91.7
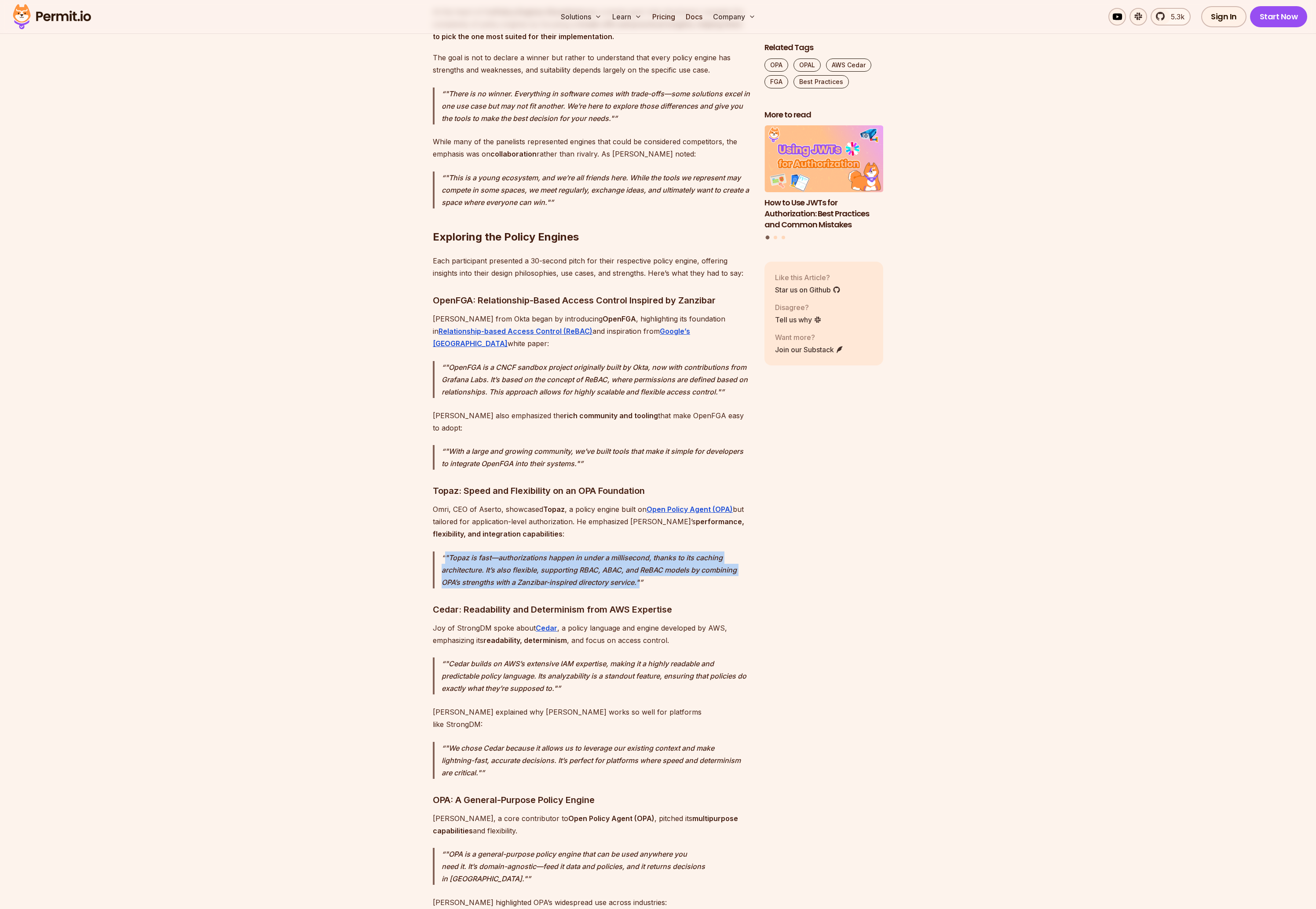
drag, startPoint x: 650, startPoint y: 534, endPoint x: 699, endPoint y: 554, distance: 52.9
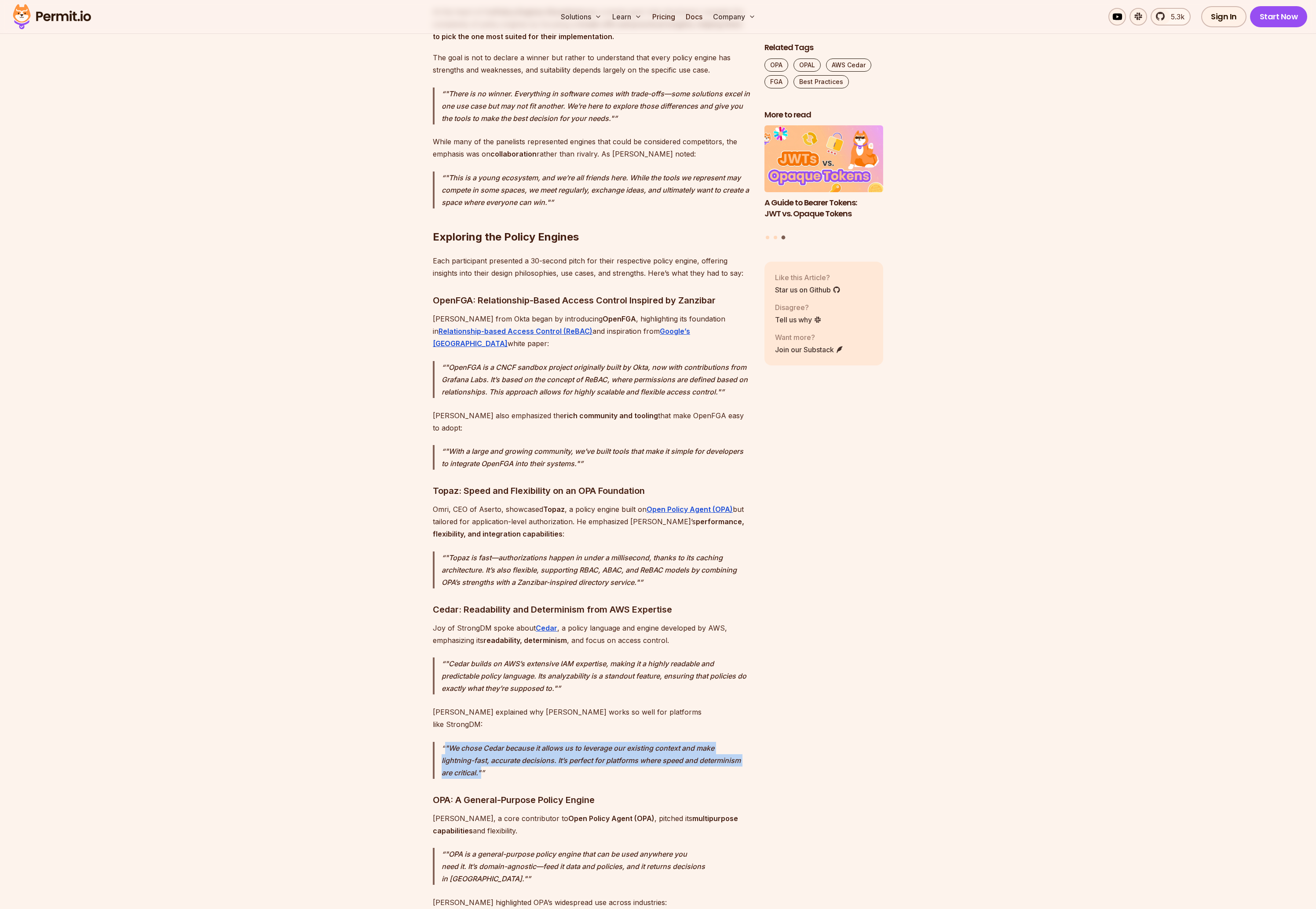
drag, startPoint x: 702, startPoint y: 723, endPoint x: 674, endPoint y: 685, distance: 47.2
drag, startPoint x: 702, startPoint y: 690, endPoint x: 721, endPoint y: 717, distance: 33.0
click at [564, 742] on p ""We chose Cedar because it allows us to leverage our existing context and make …" at bounding box center [596, 760] width 309 height 37
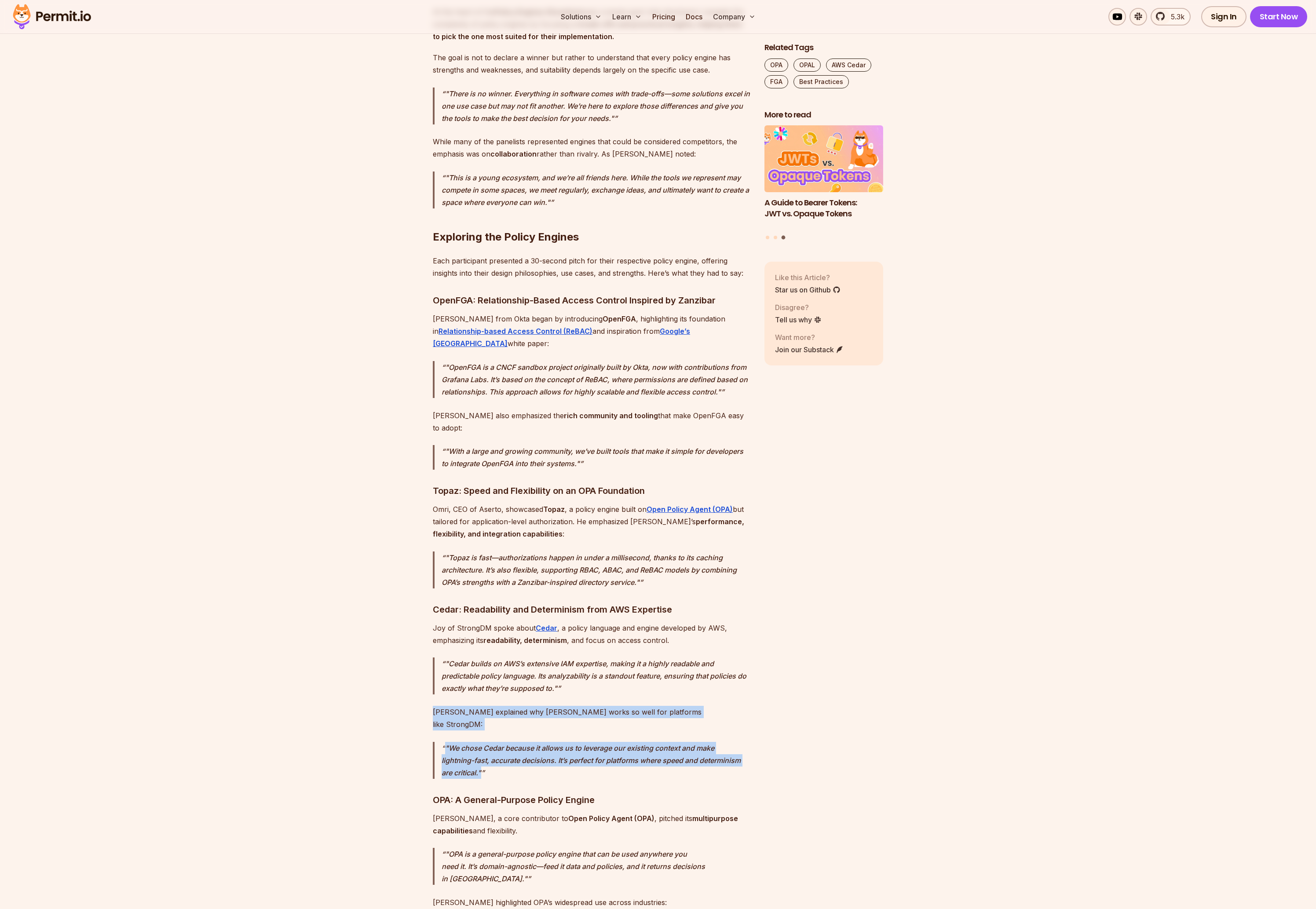
drag, startPoint x: 587, startPoint y: 727, endPoint x: 407, endPoint y: 680, distance: 186.0
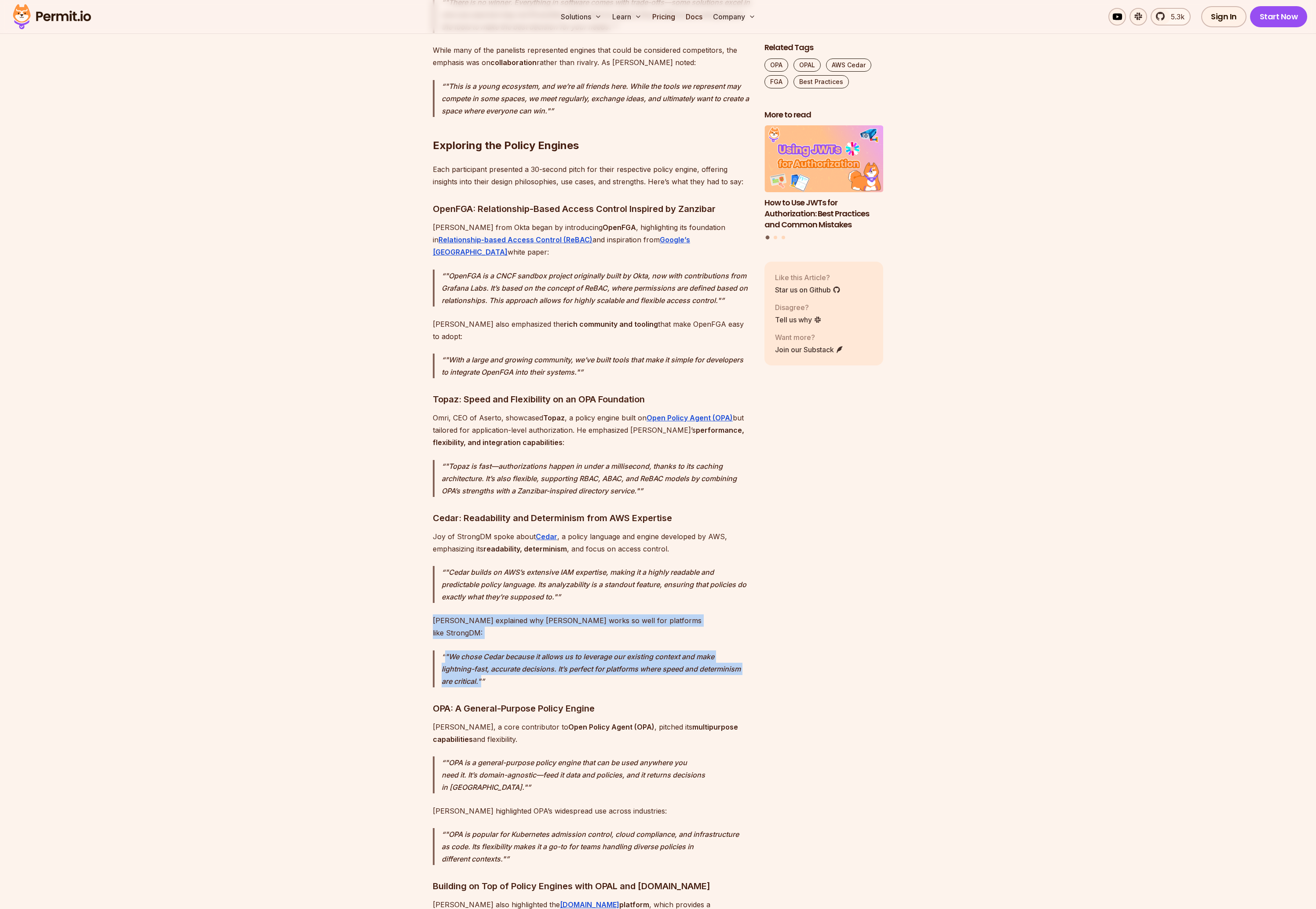
scroll to position [1298, 0]
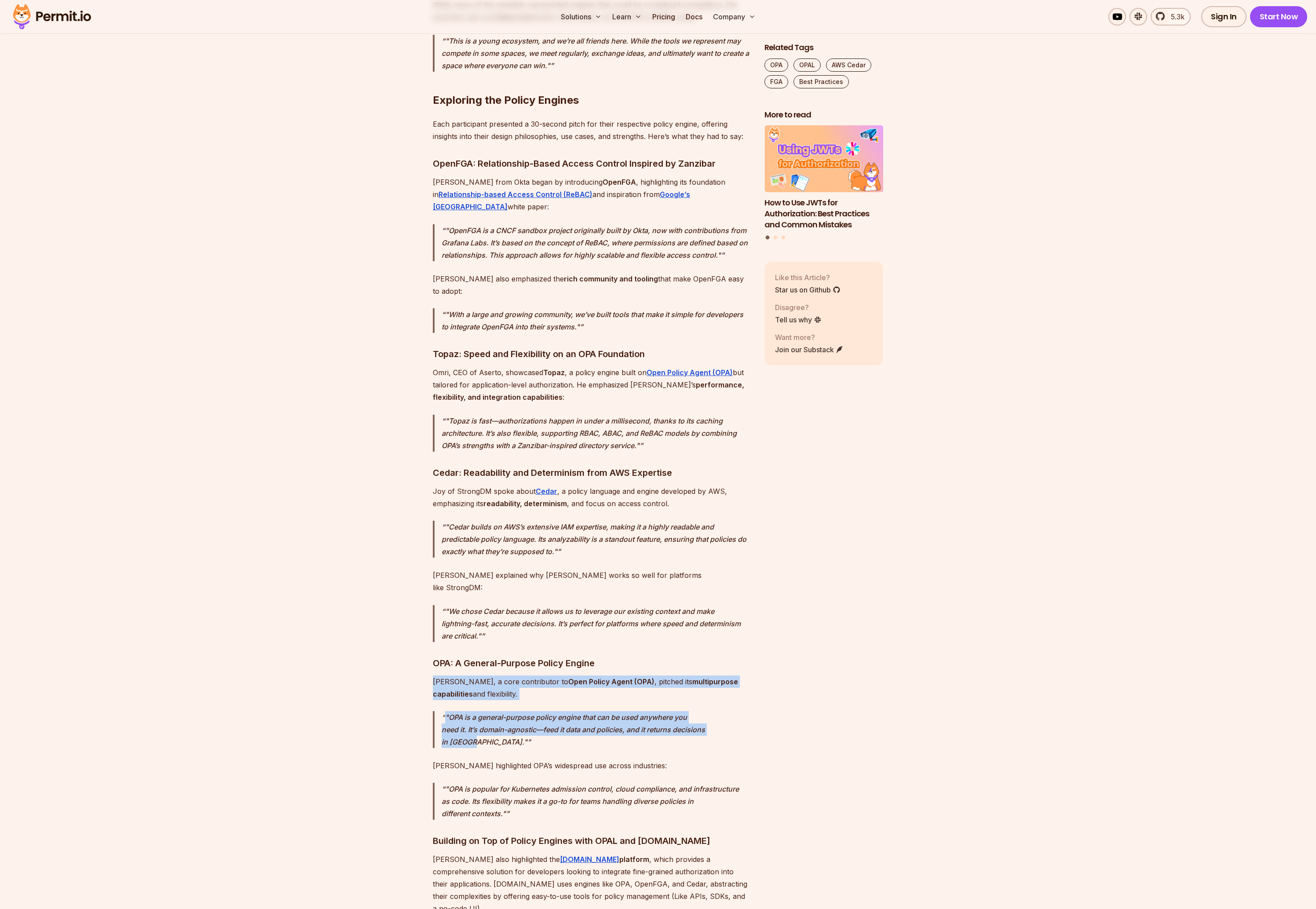
drag, startPoint x: 648, startPoint y: 613, endPoint x: 732, endPoint y: 692, distance: 115.3
click at [620, 711] on p ""OPA is a general-purpose policy engine that can be used anywhere you need it. …" at bounding box center [596, 730] width 309 height 37
drag, startPoint x: 722, startPoint y: 682, endPoint x: 658, endPoint y: 608, distance: 97.8
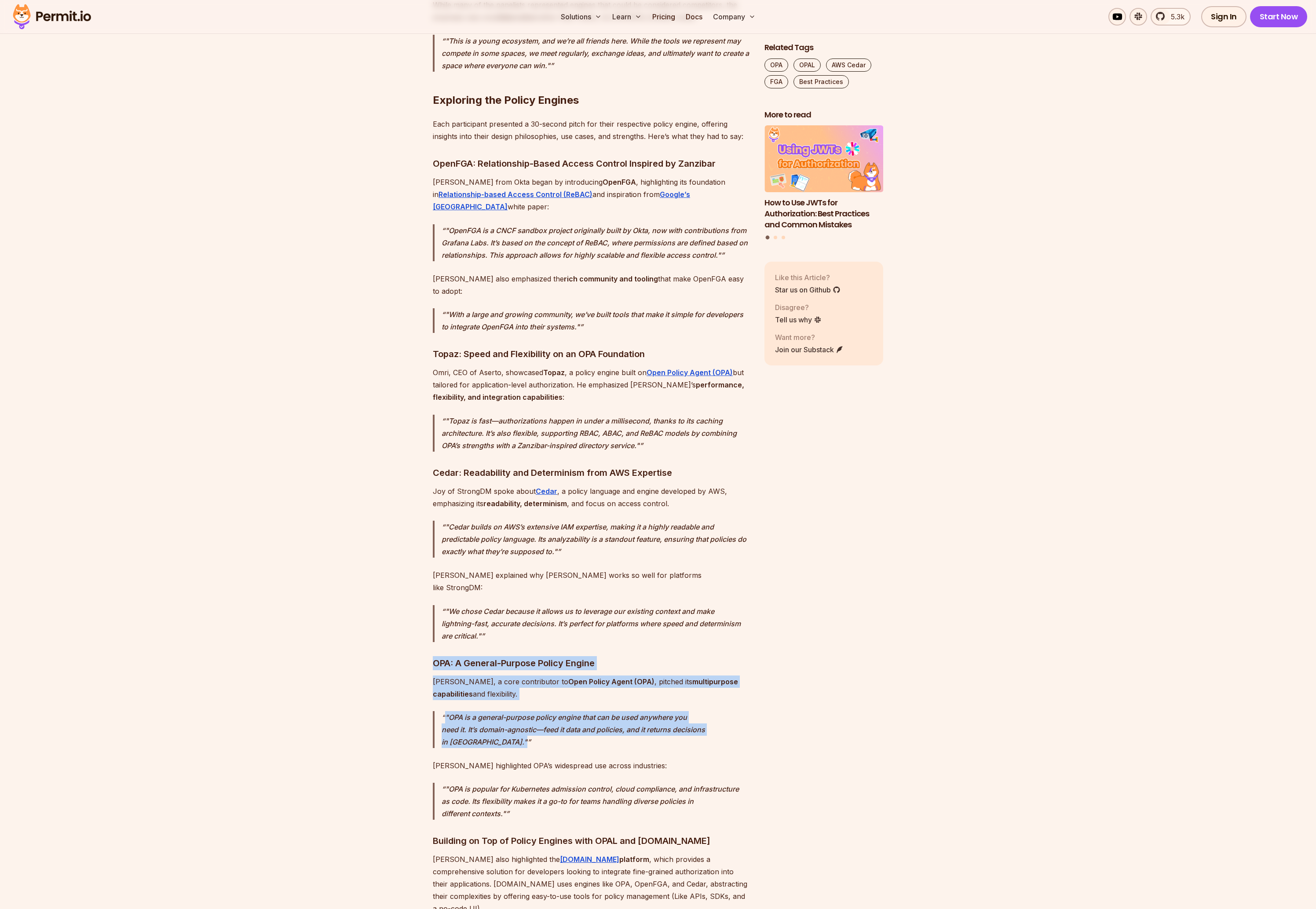
drag, startPoint x: 656, startPoint y: 611, endPoint x: 698, endPoint y: 695, distance: 93.9
click at [616, 711] on p ""OPA is a general-purpose policy engine that can be used anywhere you need it. …" at bounding box center [596, 730] width 309 height 37
drag, startPoint x: 585, startPoint y: 658, endPoint x: 738, endPoint y: 683, distance: 155.0
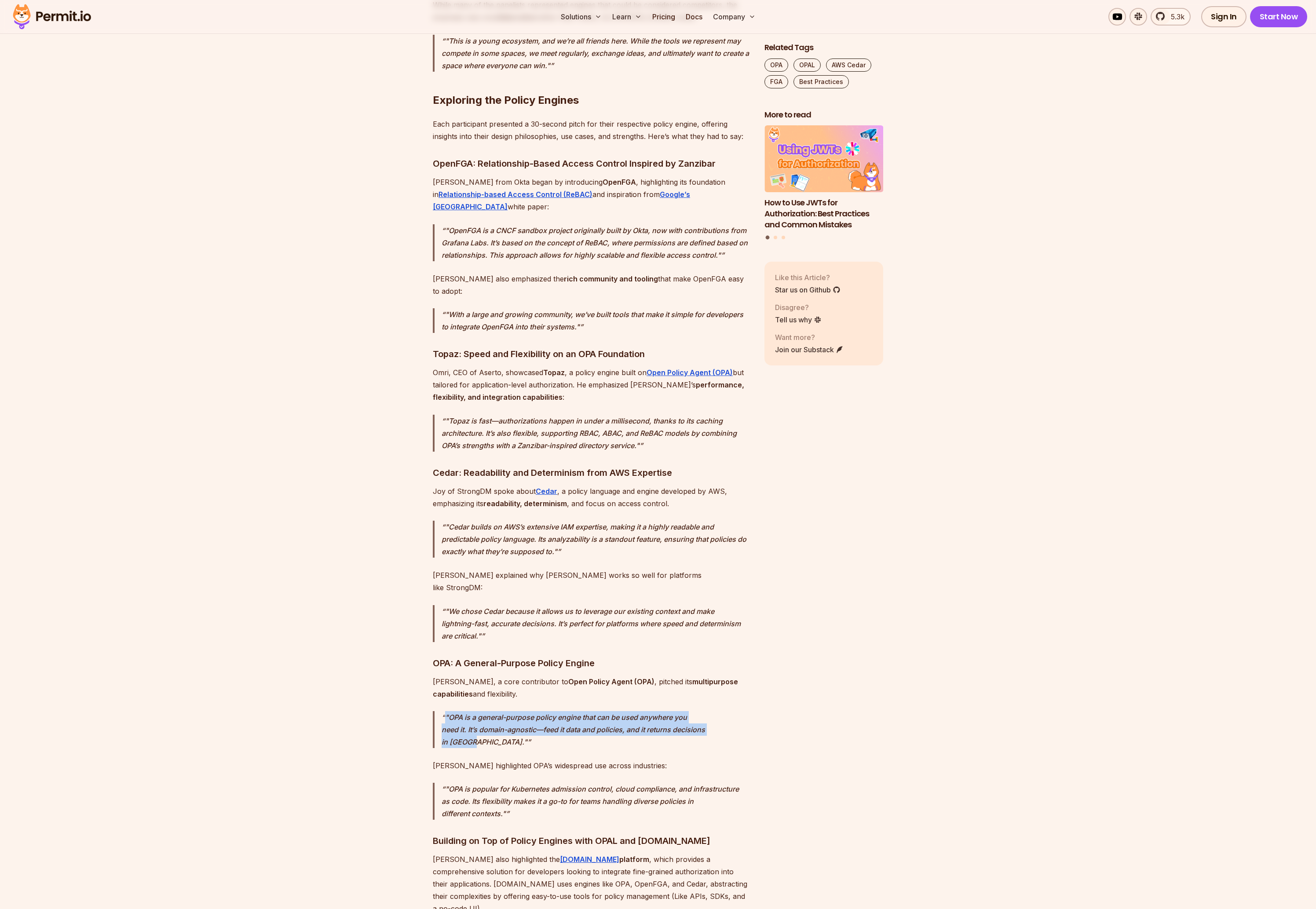
click at [672, 711] on p ""OPA is a general-purpose policy engine that can be used anywhere you need it. …" at bounding box center [596, 730] width 309 height 37
drag, startPoint x: 710, startPoint y: 685, endPoint x: 576, endPoint y: 659, distance: 136.5
drag, startPoint x: 615, startPoint y: 669, endPoint x: 534, endPoint y: 751, distance: 115.3
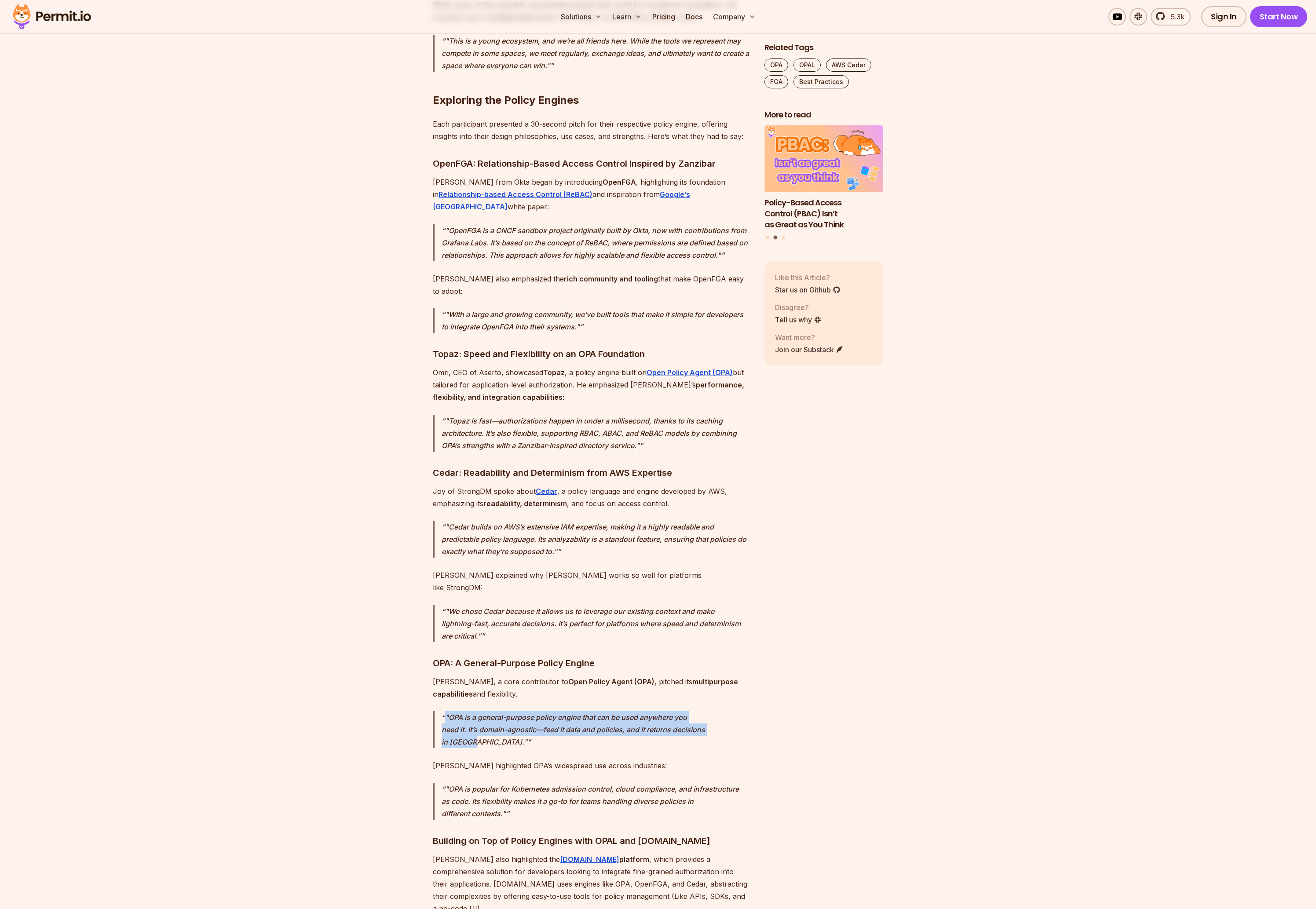
drag, startPoint x: 712, startPoint y: 758, endPoint x: 683, endPoint y: 717, distance: 50.2
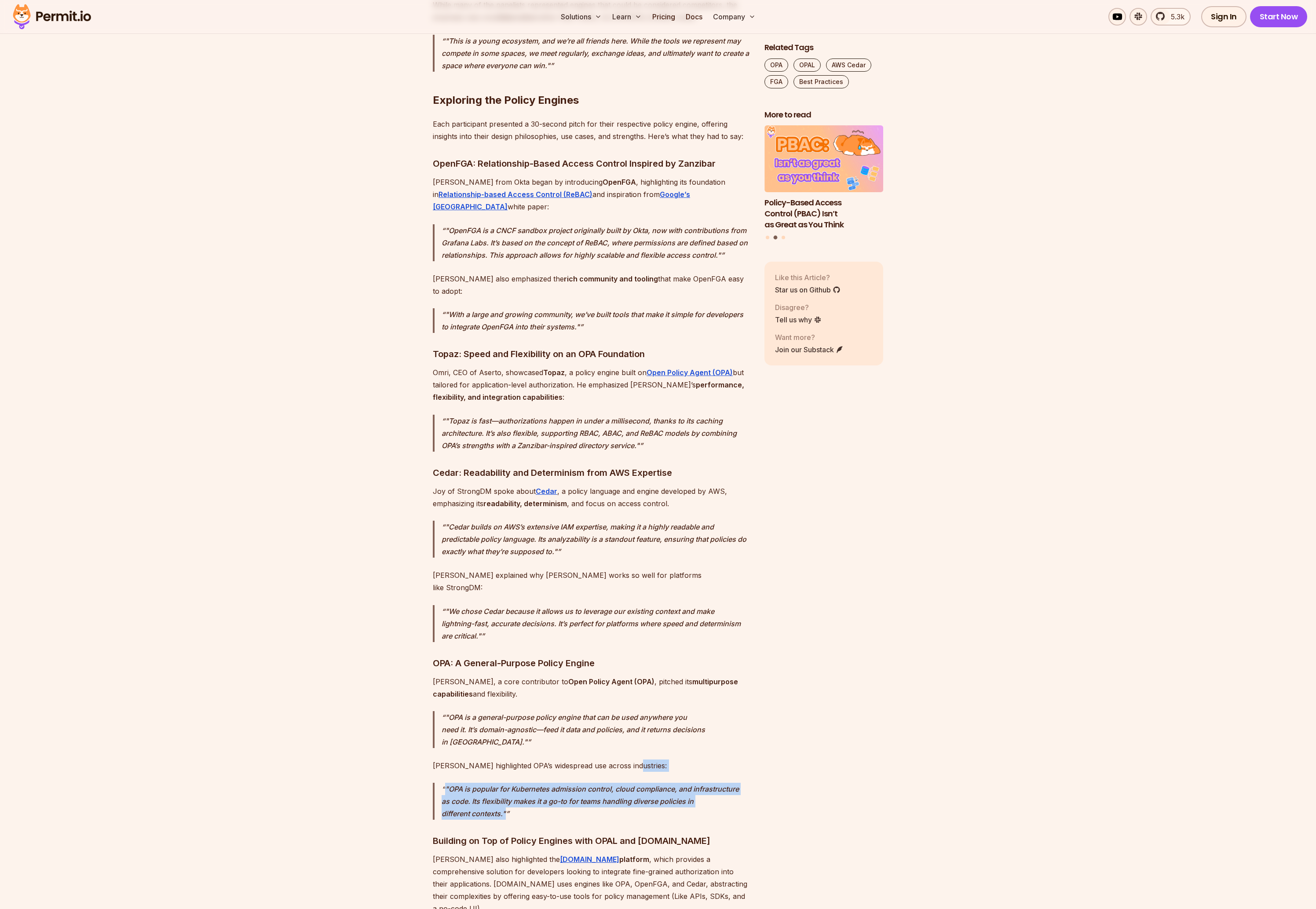
drag, startPoint x: 650, startPoint y: 712, endPoint x: 669, endPoint y: 761, distance: 52.6
click at [584, 783] on p ""OPA is popular for Kubernetes admission control, cloud compliance, and infrast…" at bounding box center [596, 801] width 309 height 37
drag, startPoint x: 705, startPoint y: 746, endPoint x: 678, endPoint y: 716, distance: 40.4
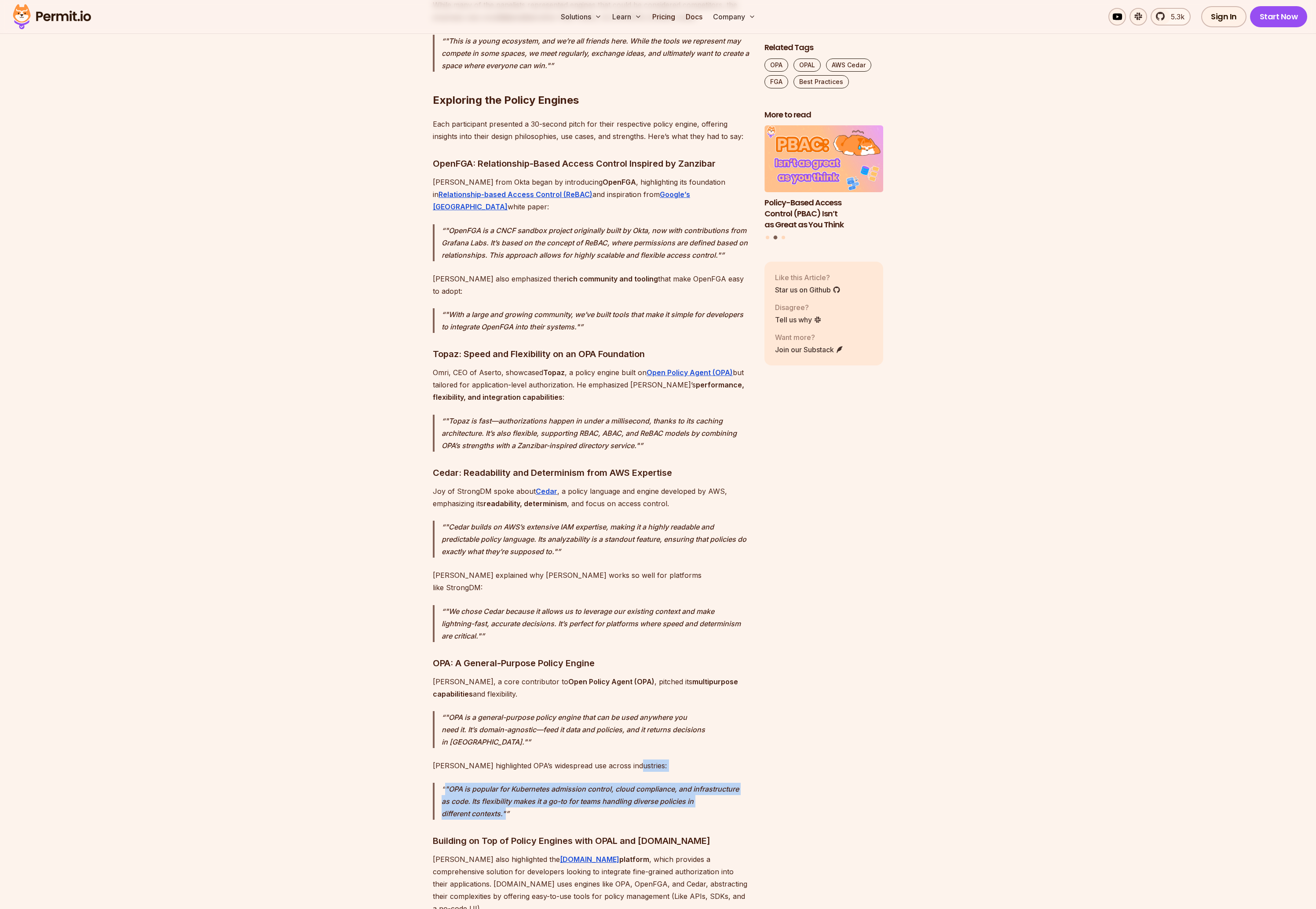
drag, startPoint x: 670, startPoint y: 716, endPoint x: 584, endPoint y: 752, distance: 93.2
drag, startPoint x: 695, startPoint y: 712, endPoint x: 627, endPoint y: 756, distance: 81.0
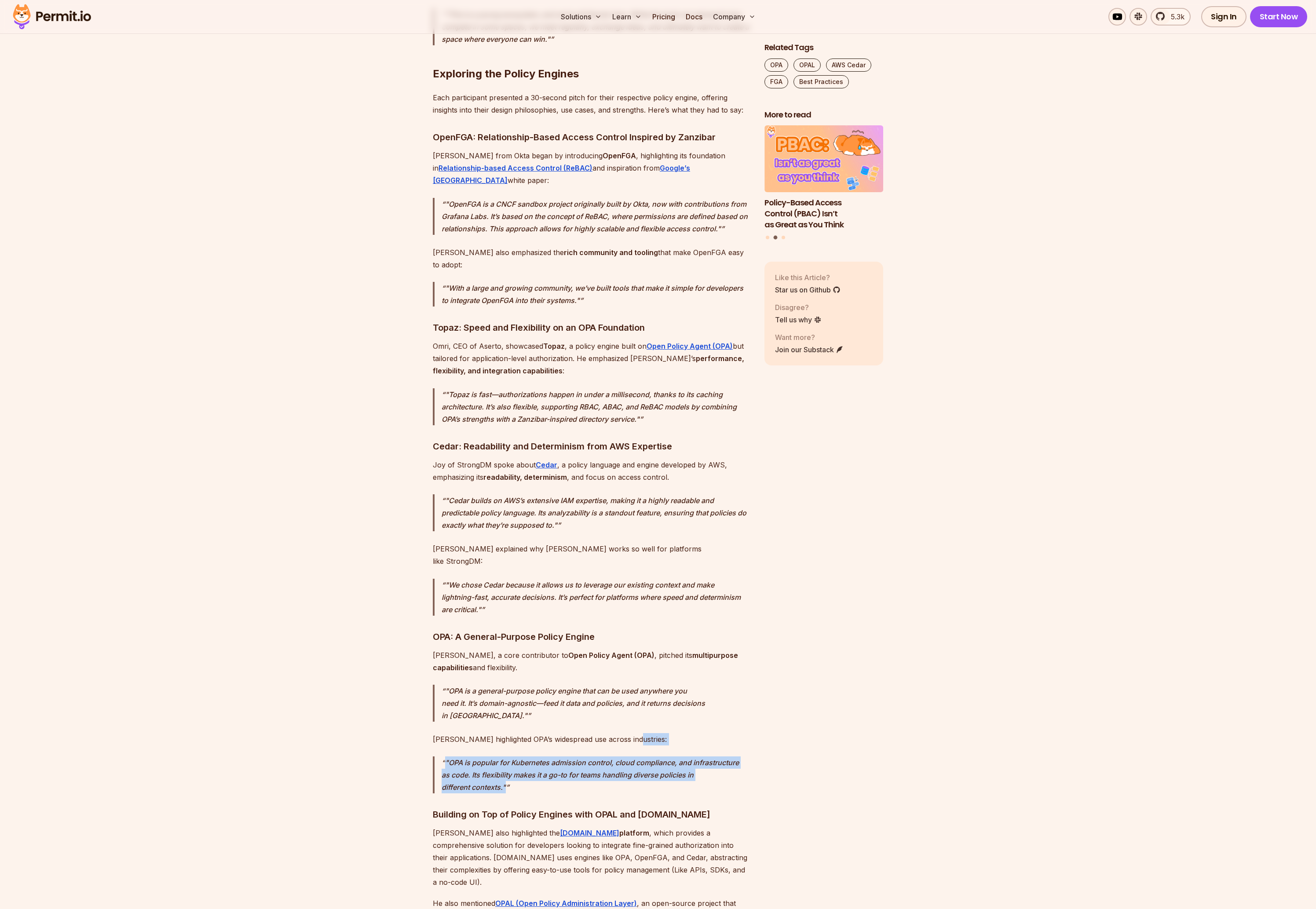
scroll to position [1352, 0]
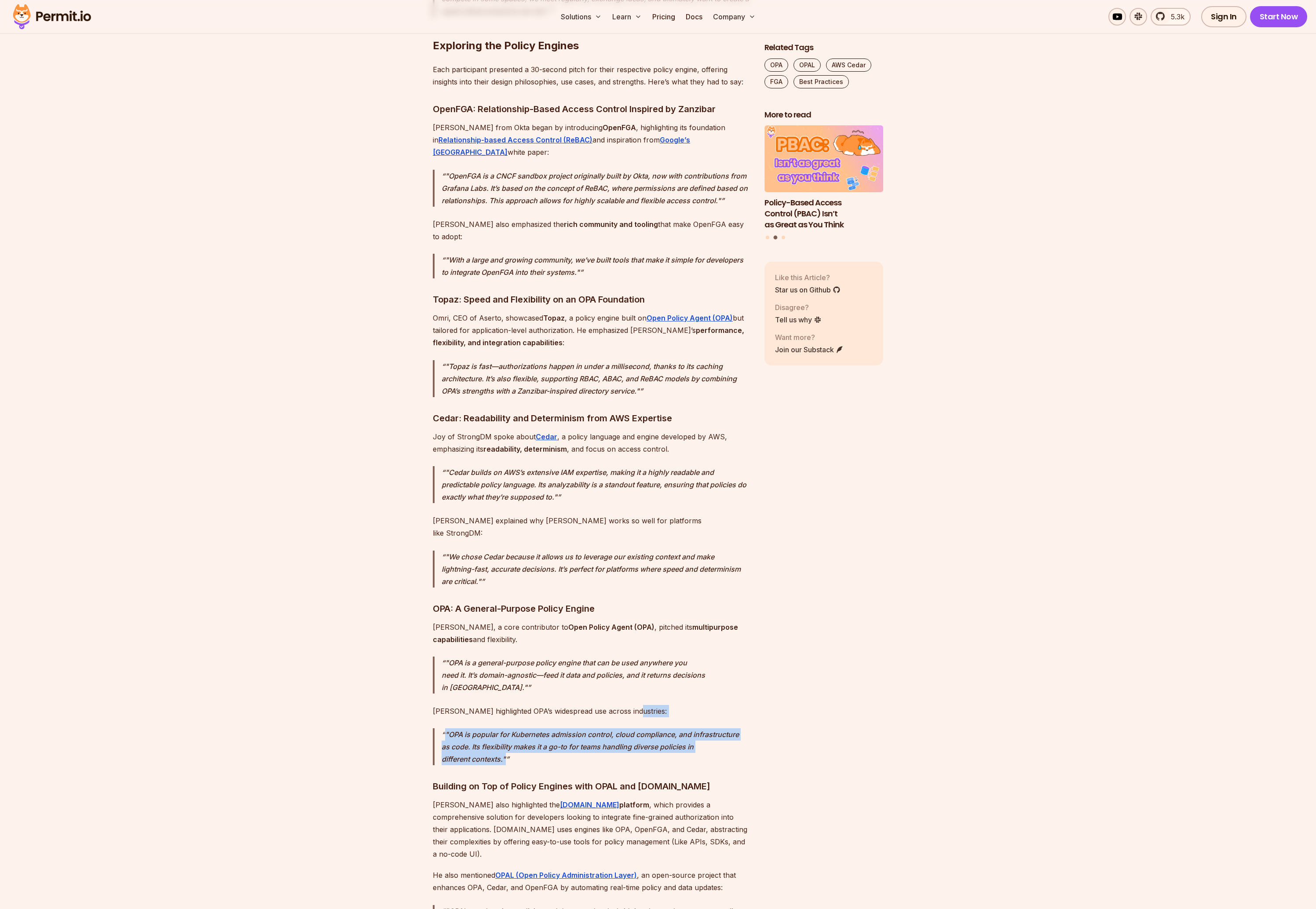
drag, startPoint x: 665, startPoint y: 647, endPoint x: 667, endPoint y: 698, distance: 51.0
drag, startPoint x: 660, startPoint y: 703, endPoint x: 696, endPoint y: 567, distance: 140.7
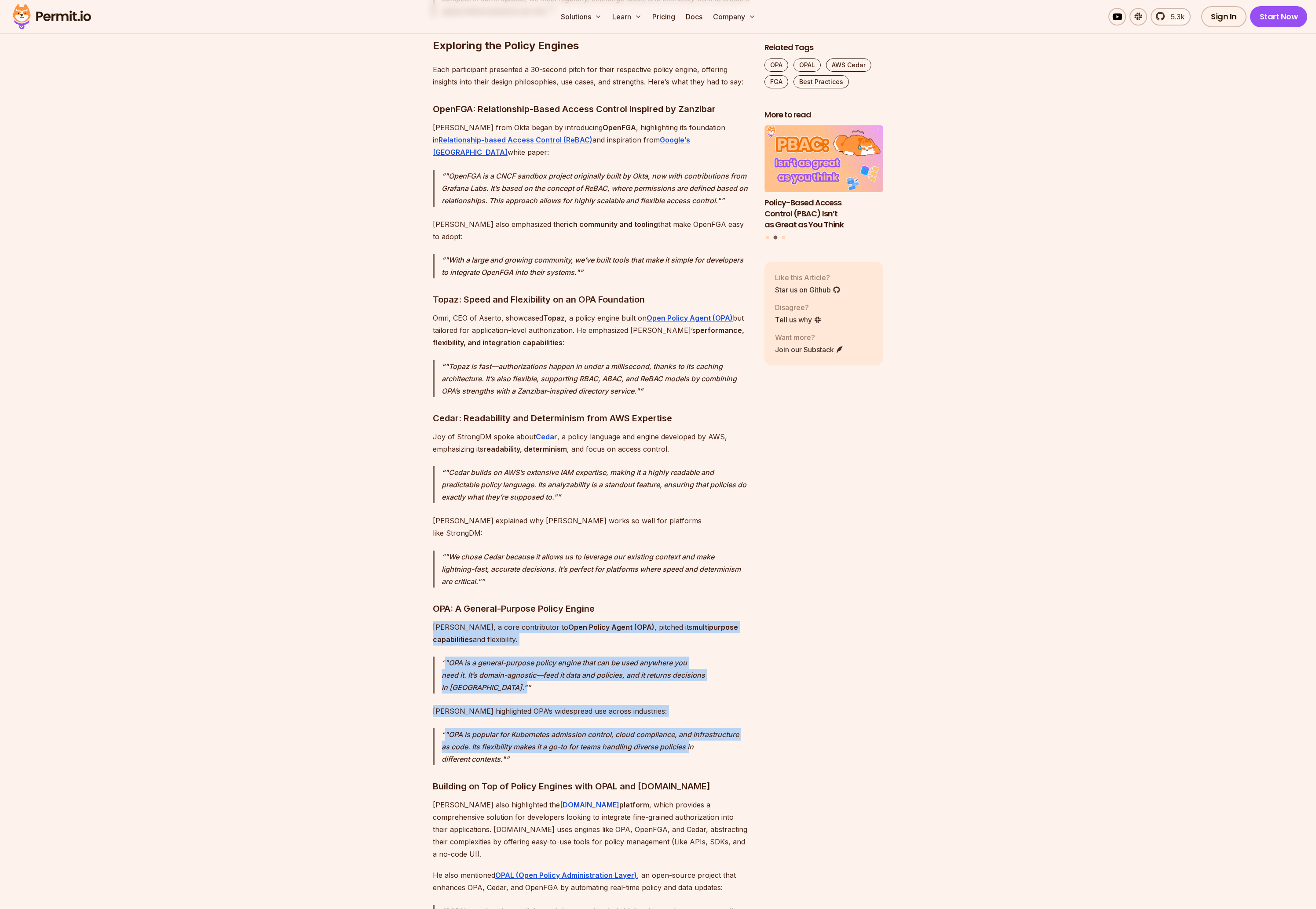
drag, startPoint x: 647, startPoint y: 557, endPoint x: 684, endPoint y: 699, distance: 146.7
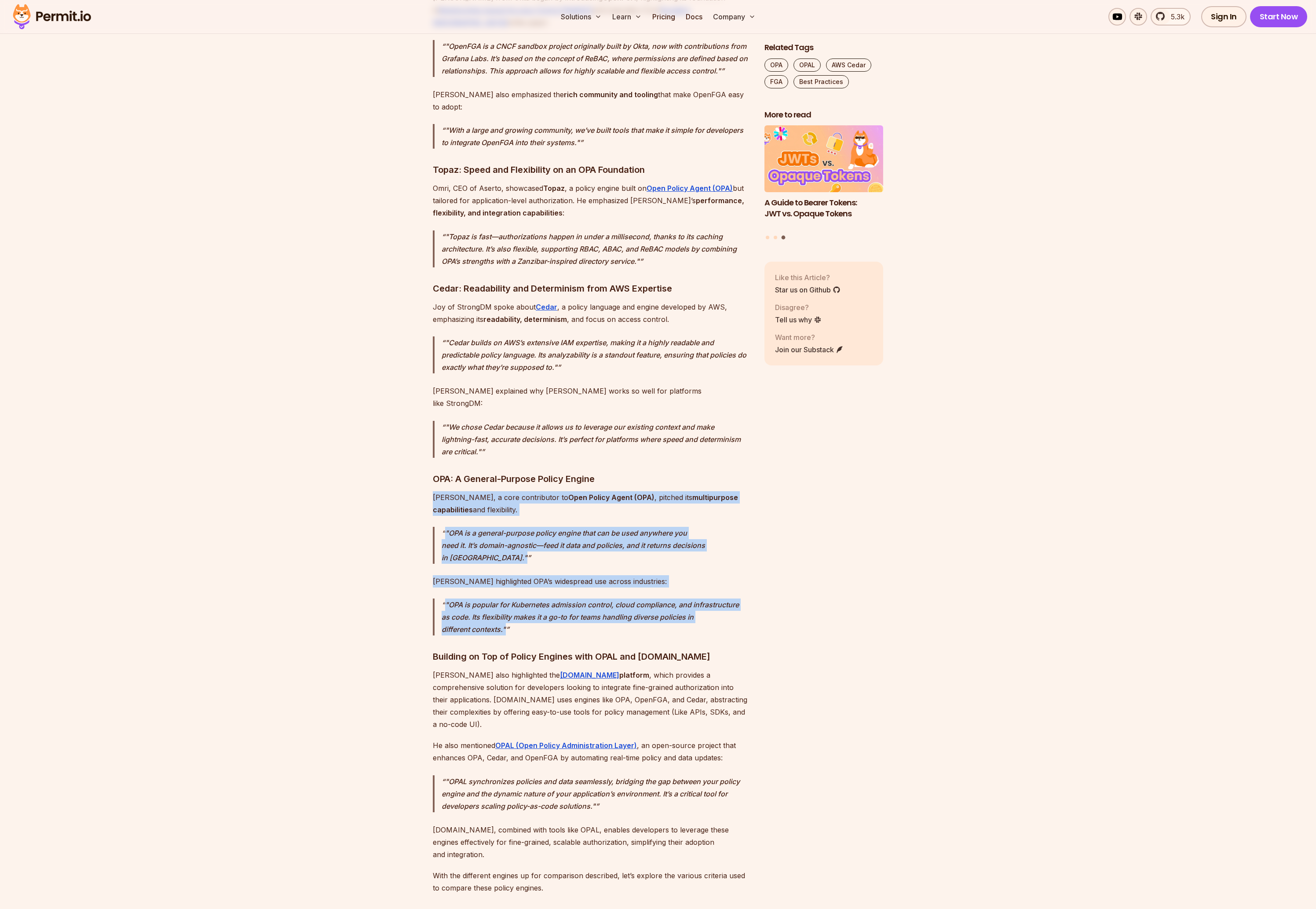
scroll to position [1527, 0]
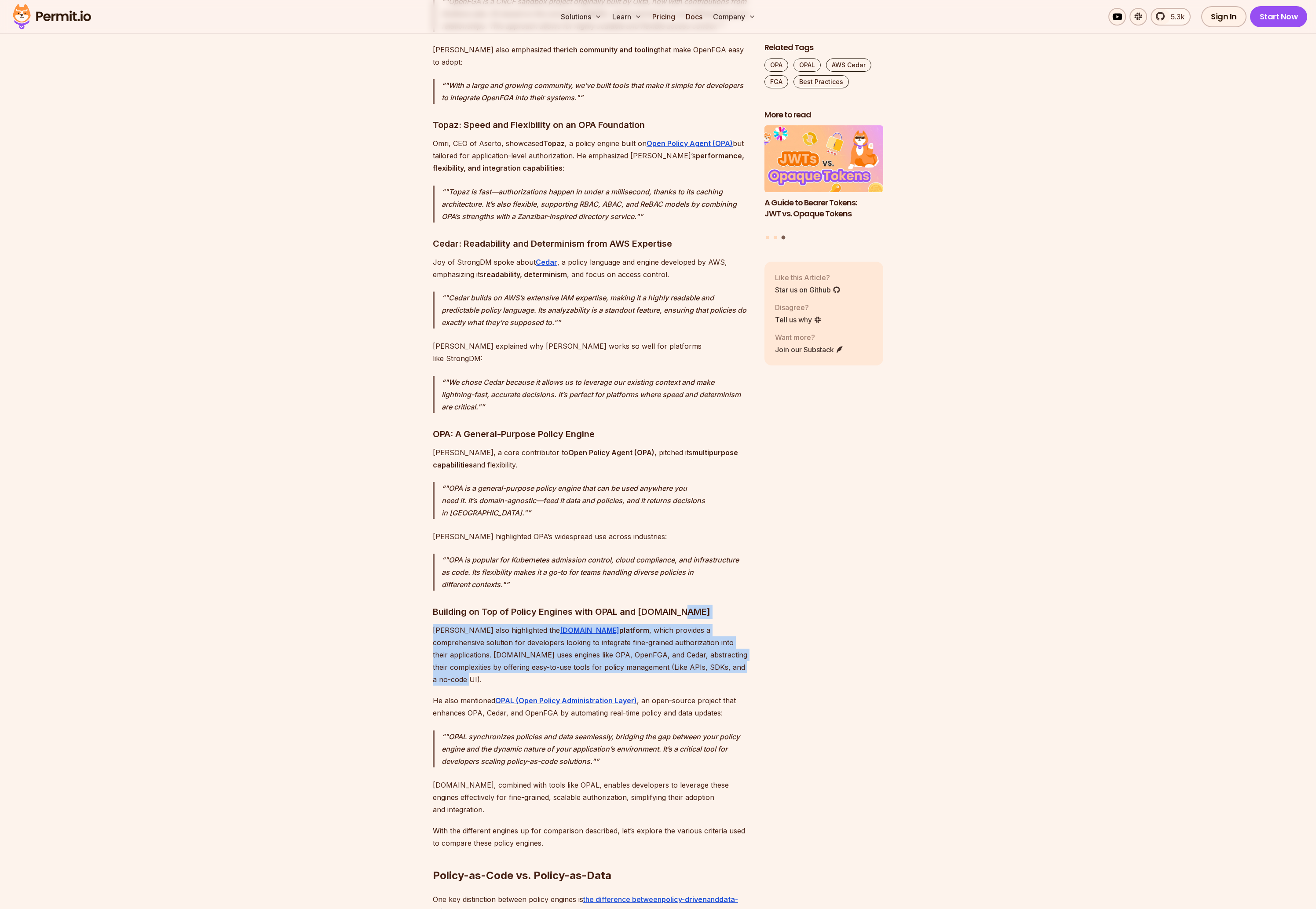
drag, startPoint x: 724, startPoint y: 556, endPoint x: 714, endPoint y: 611, distance: 55.9
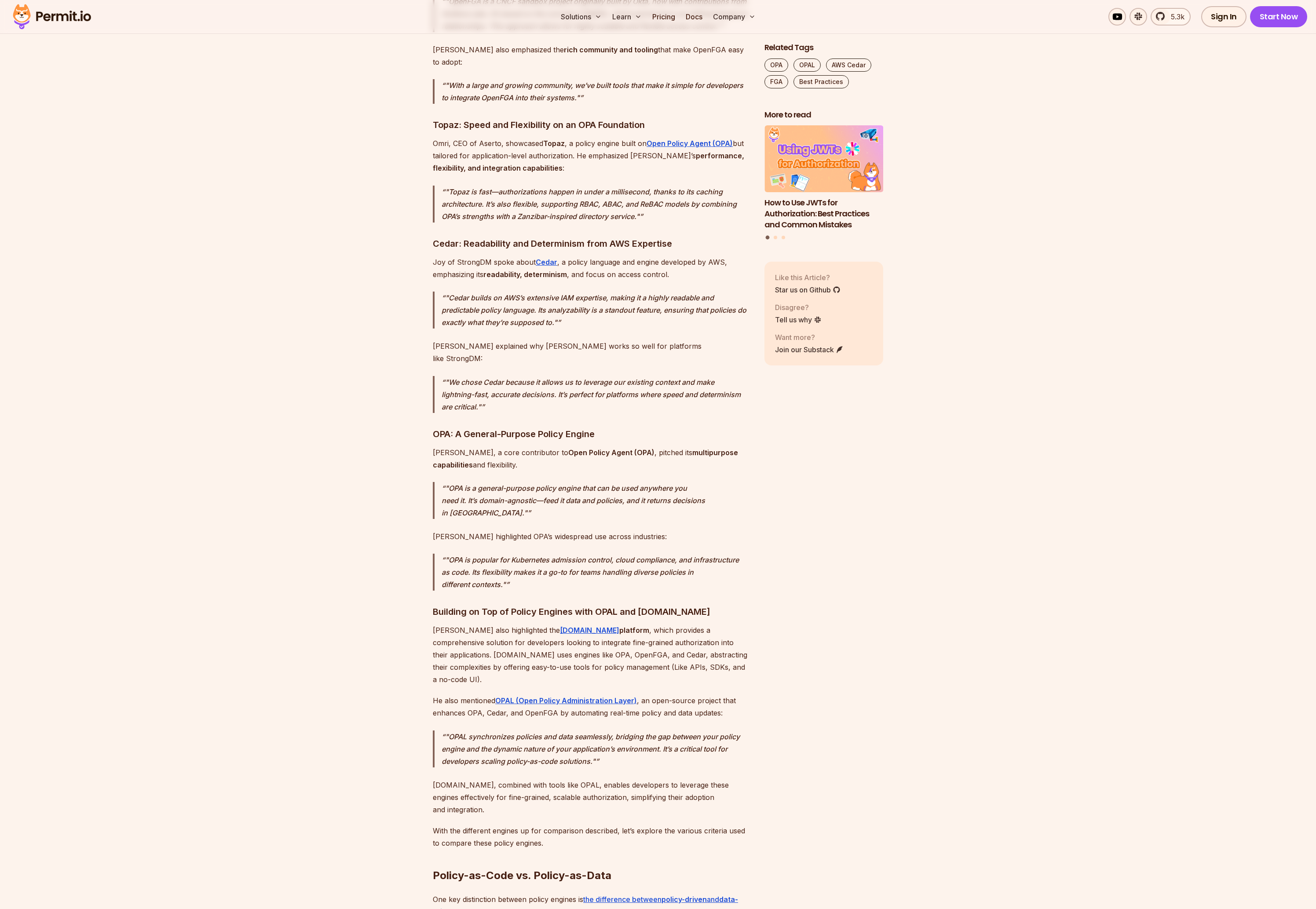
click at [656, 695] on p "He also mentioned OPAL (Open Policy Administration Layer) , an open-source proj…" at bounding box center [592, 707] width 318 height 24
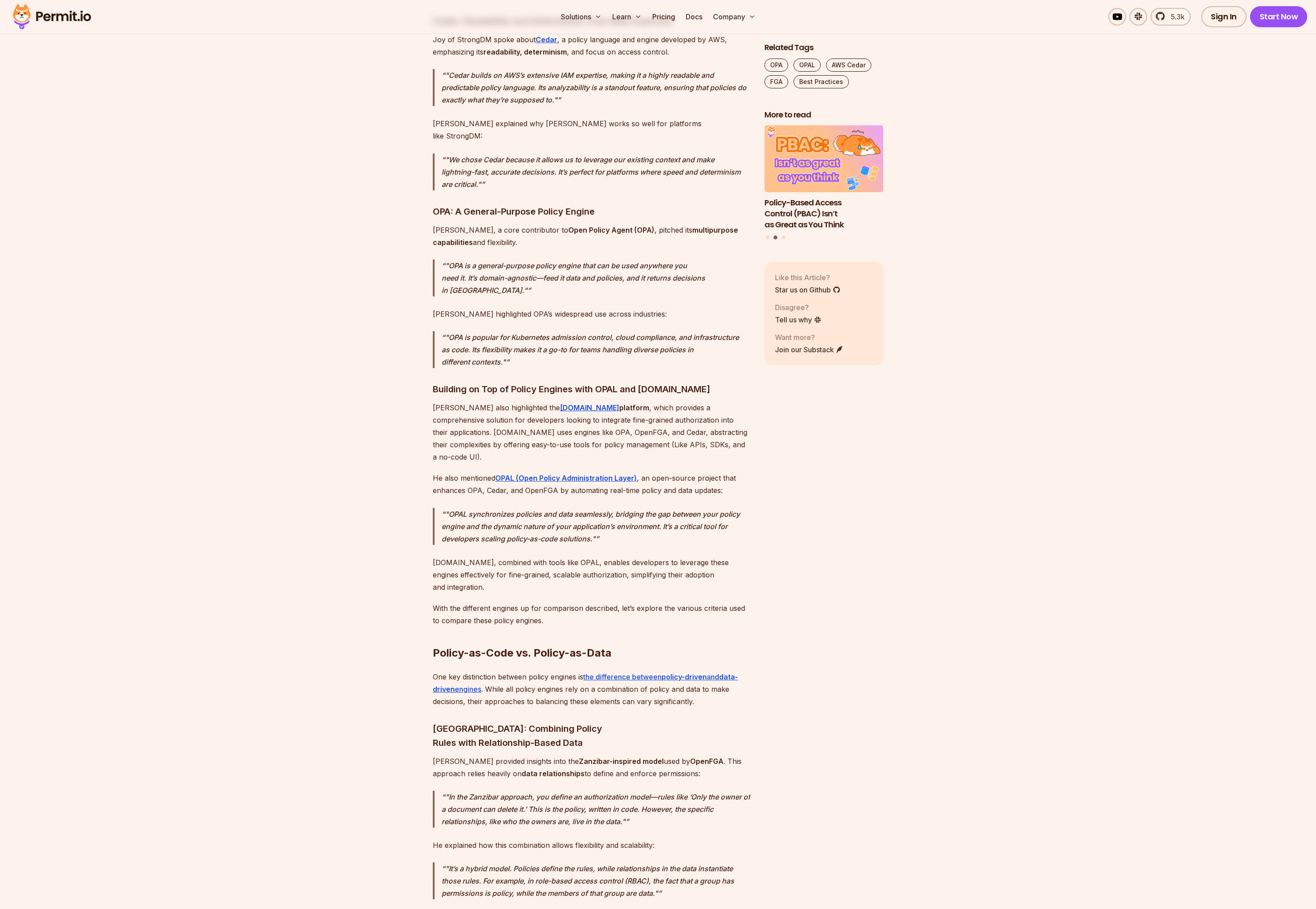
scroll to position [1840, 0]
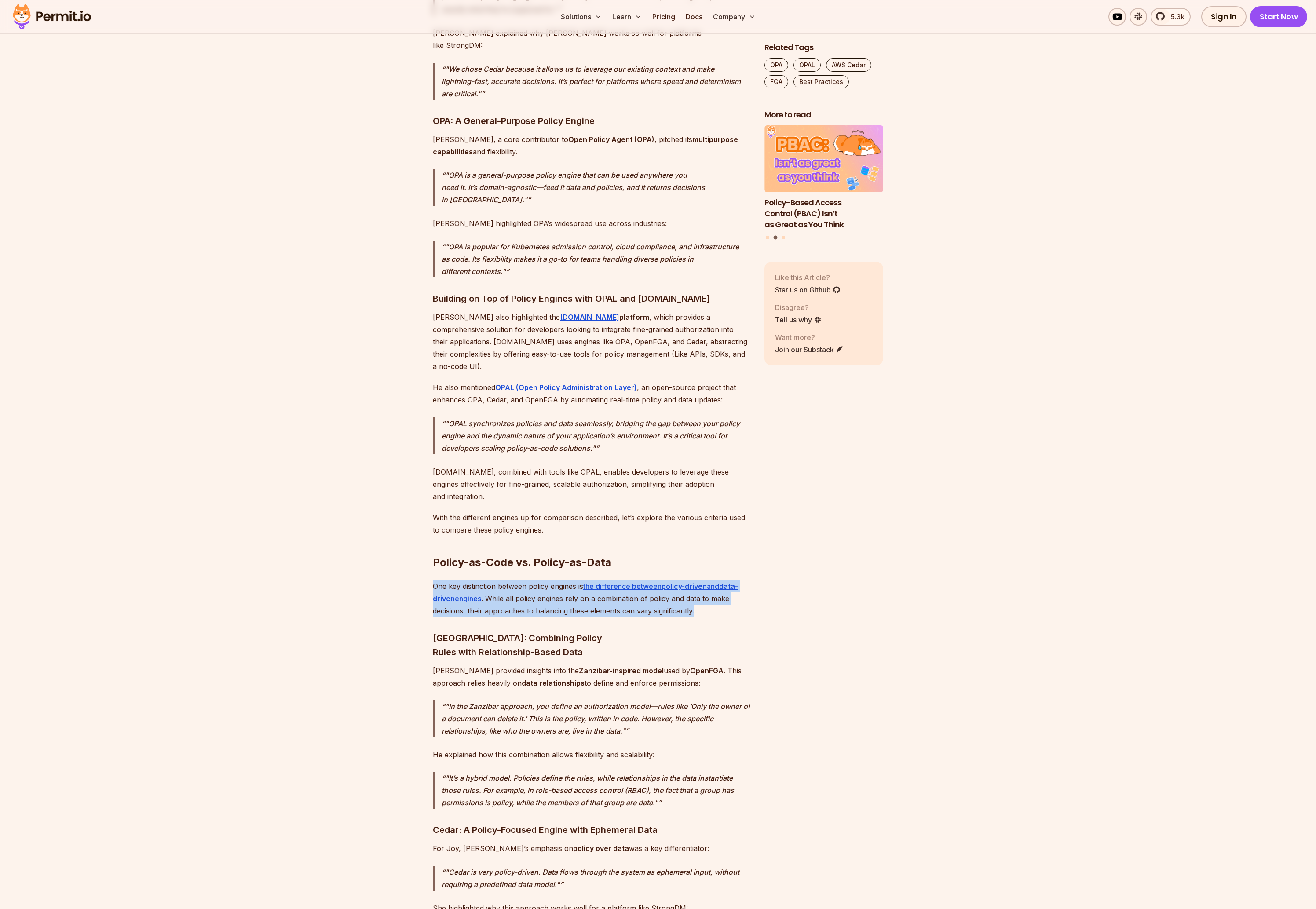
drag, startPoint x: 701, startPoint y: 509, endPoint x: 721, endPoint y: 533, distance: 31.2
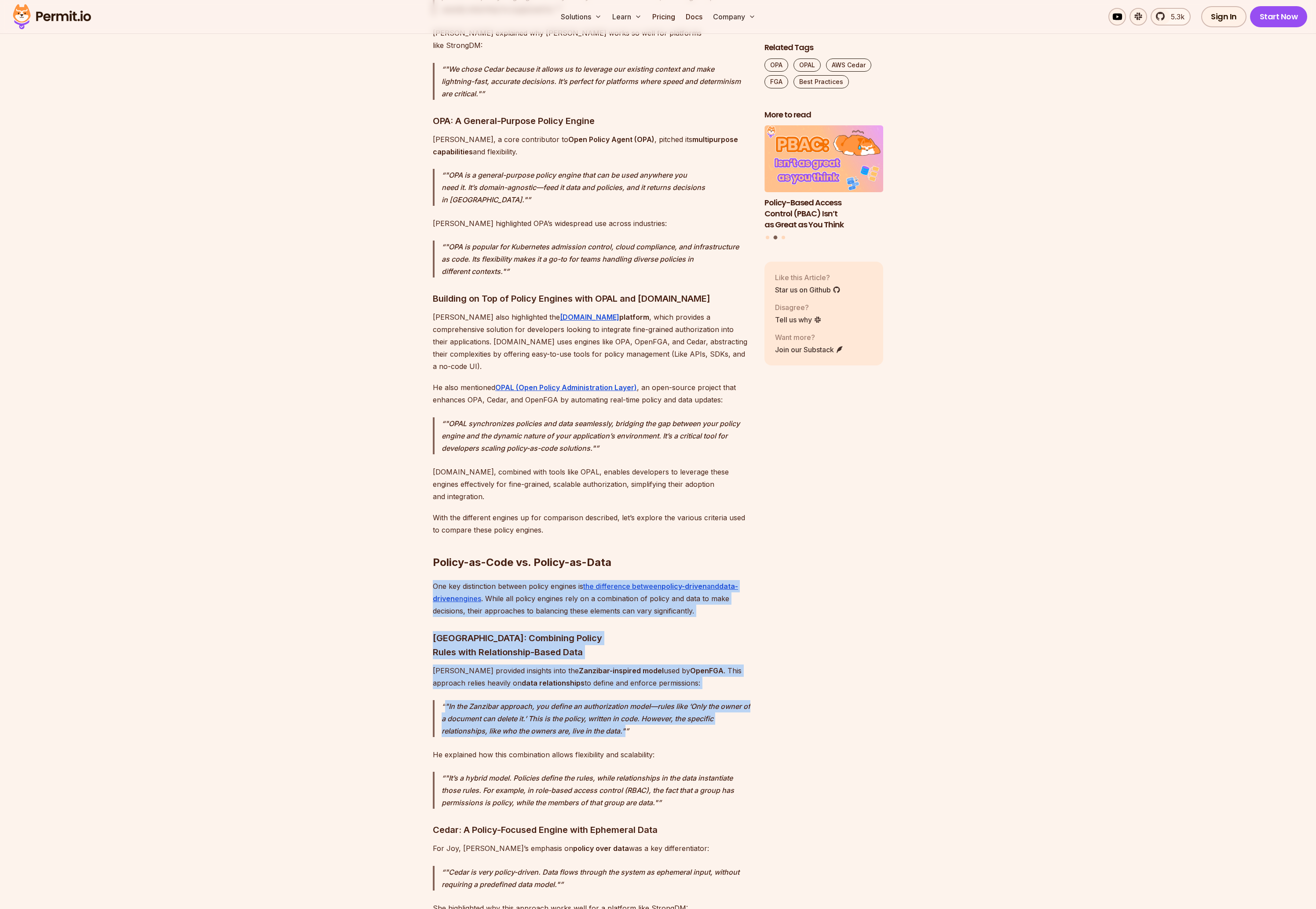
drag, startPoint x: 425, startPoint y: 495, endPoint x: 701, endPoint y: 639, distance: 311.3
